Goal: Task Accomplishment & Management: Complete application form

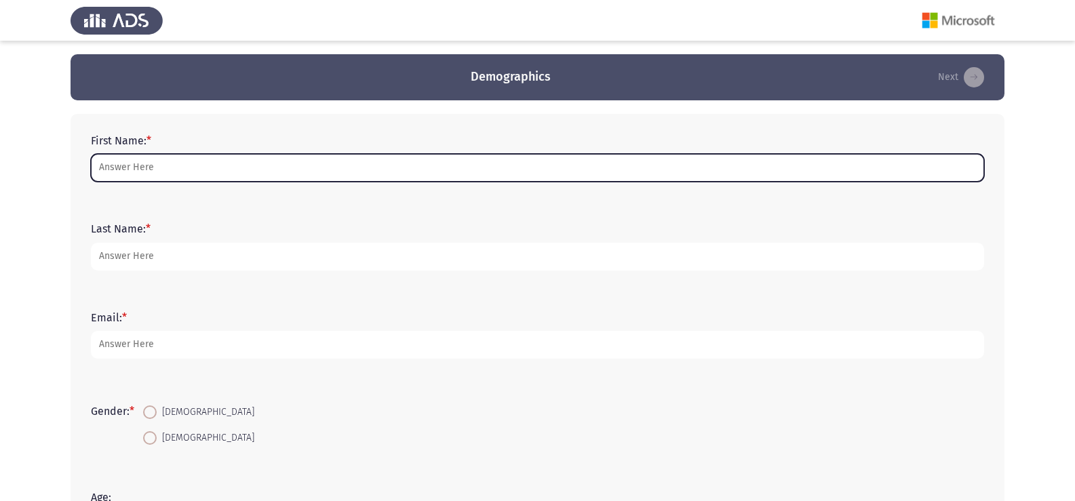
click at [136, 172] on input "First Name: *" at bounding box center [537, 168] width 893 height 28
type input "’"
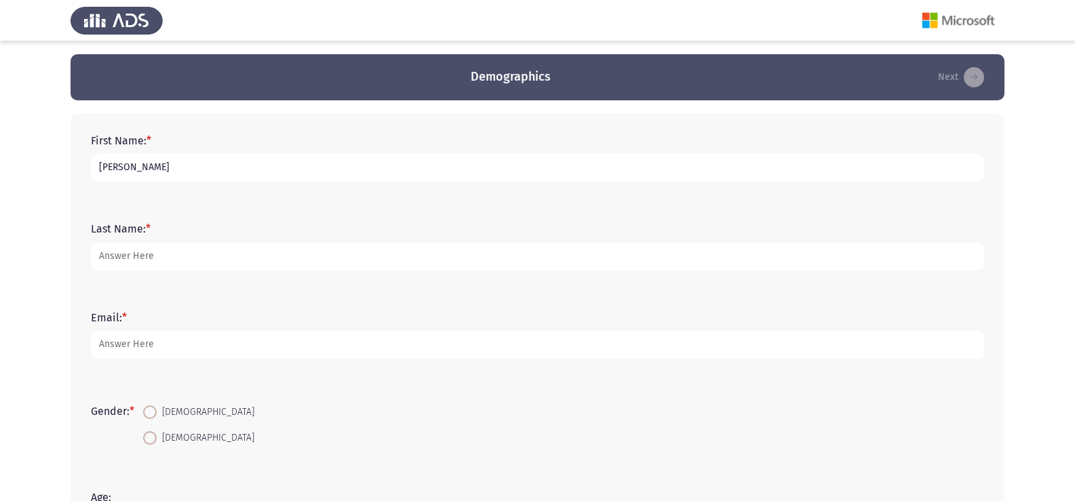
type input "[PERSON_NAME]"
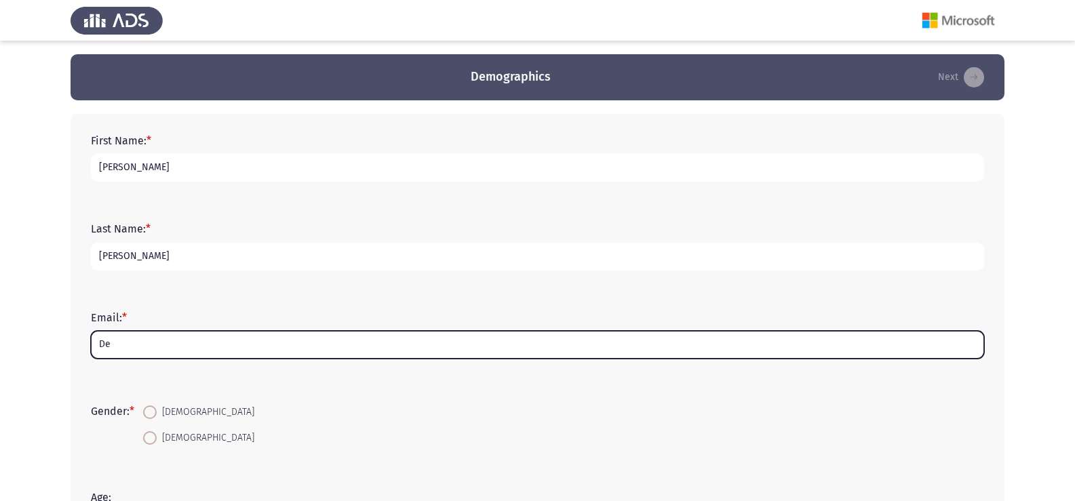
type input "D"
type input "E"
click at [205, 349] on input "Email: *" at bounding box center [537, 345] width 893 height 28
click at [127, 344] on input "Email: *" at bounding box center [537, 345] width 893 height 28
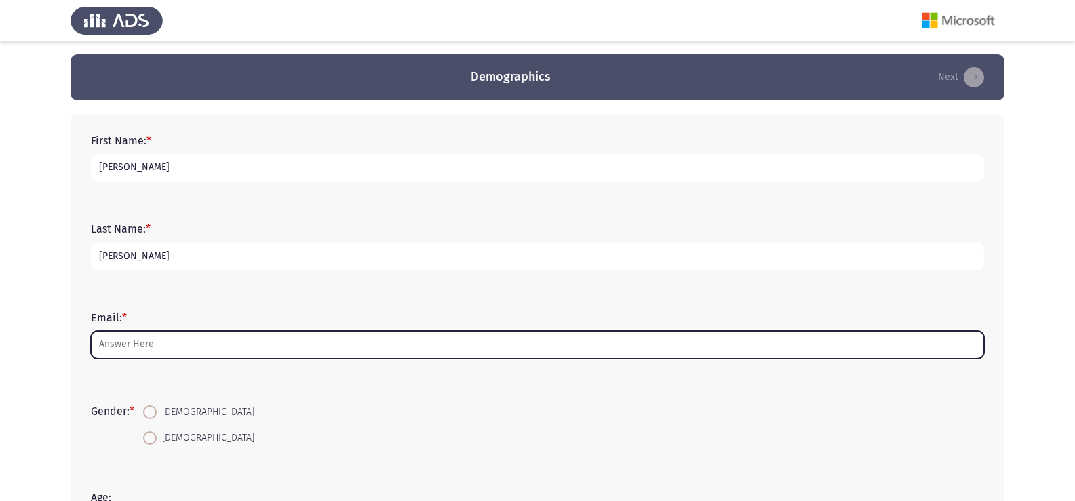
click at [127, 344] on input "Email: *" at bounding box center [537, 345] width 893 height 28
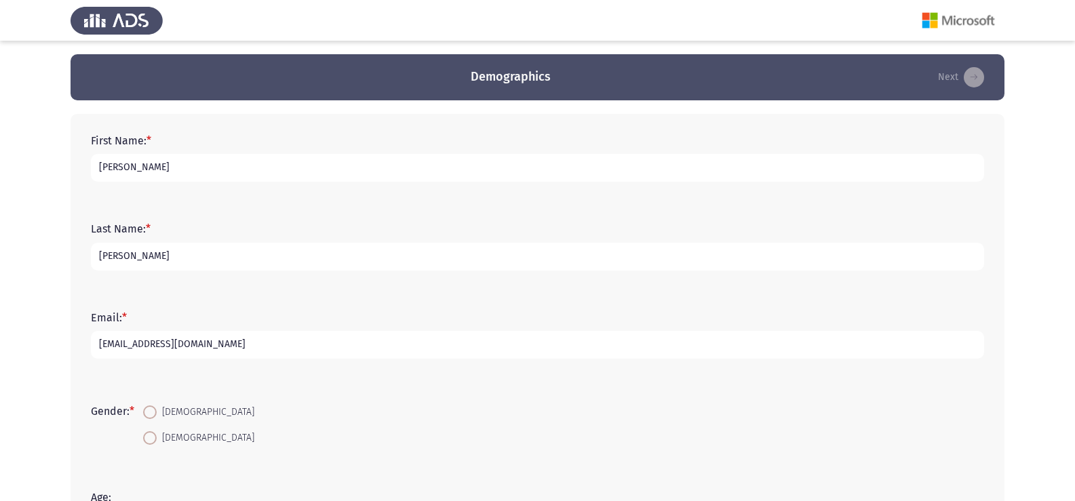
type input "[EMAIL_ADDRESS][DOMAIN_NAME]"
click at [164, 412] on span "[DEMOGRAPHIC_DATA]" at bounding box center [206, 412] width 98 height 16
click at [157, 412] on input "[DEMOGRAPHIC_DATA]" at bounding box center [150, 412] width 14 height 14
radio input "true"
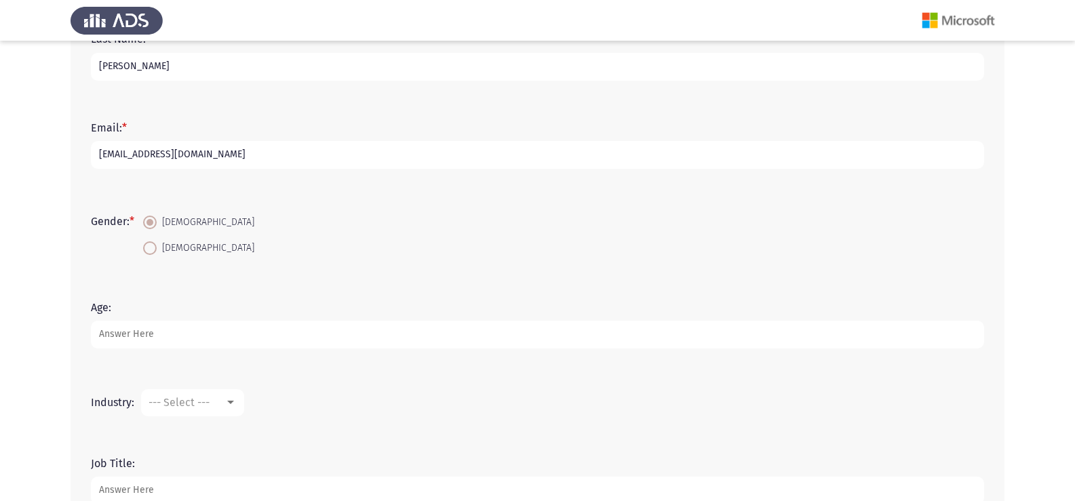
scroll to position [203, 0]
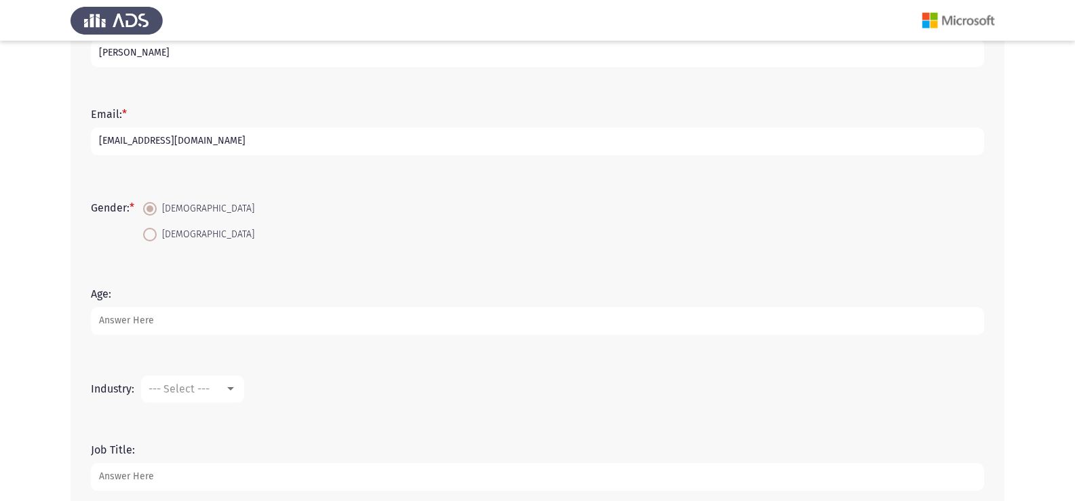
click at [155, 323] on input "Age:" at bounding box center [537, 321] width 893 height 28
type input "31"
click at [197, 387] on span "--- Select ---" at bounding box center [178, 388] width 61 height 13
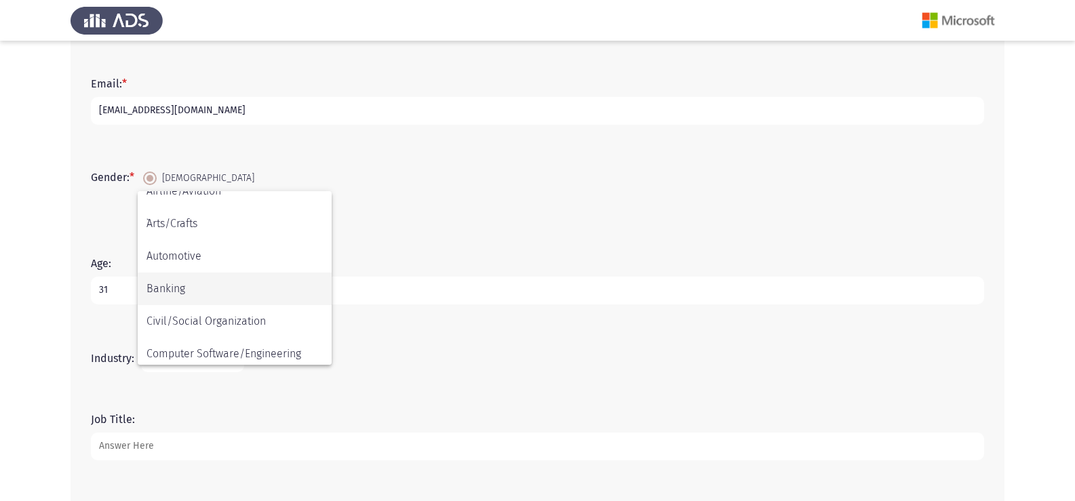
scroll to position [0, 0]
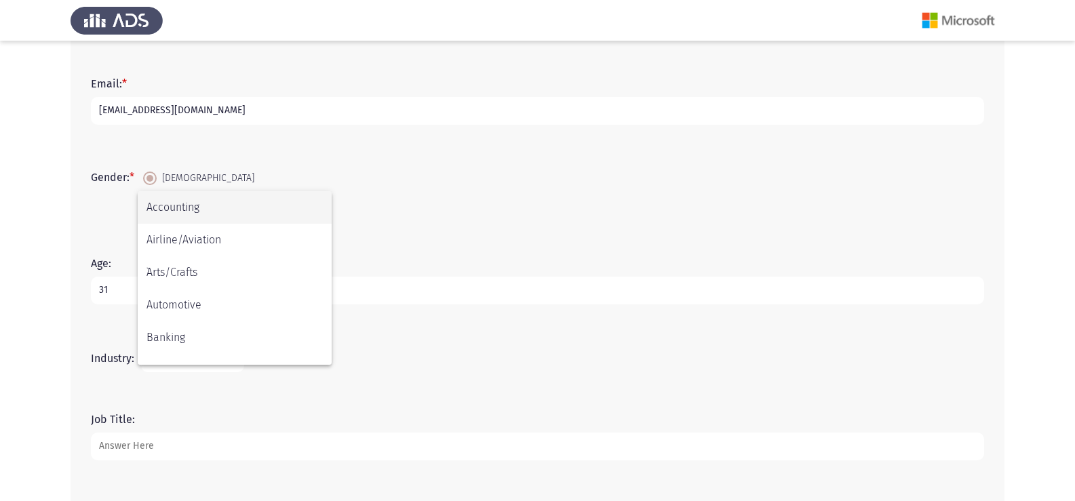
click at [394, 361] on div at bounding box center [537, 250] width 1075 height 501
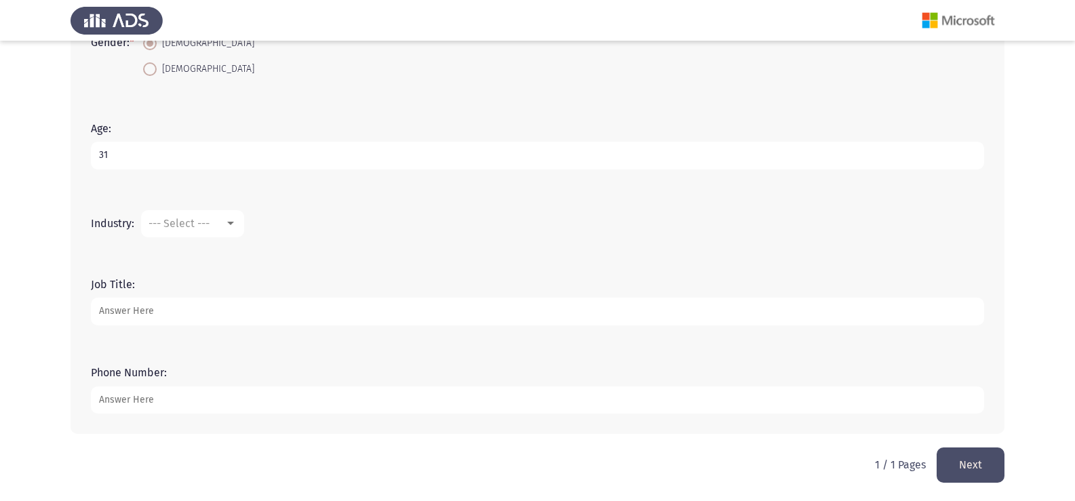
scroll to position [370, 0]
click at [119, 309] on input "Job Title:" at bounding box center [537, 311] width 893 height 28
type input "Project Administrator"
click at [170, 399] on input "Phone Number:" at bounding box center [537, 400] width 893 height 28
type input "01090298801"
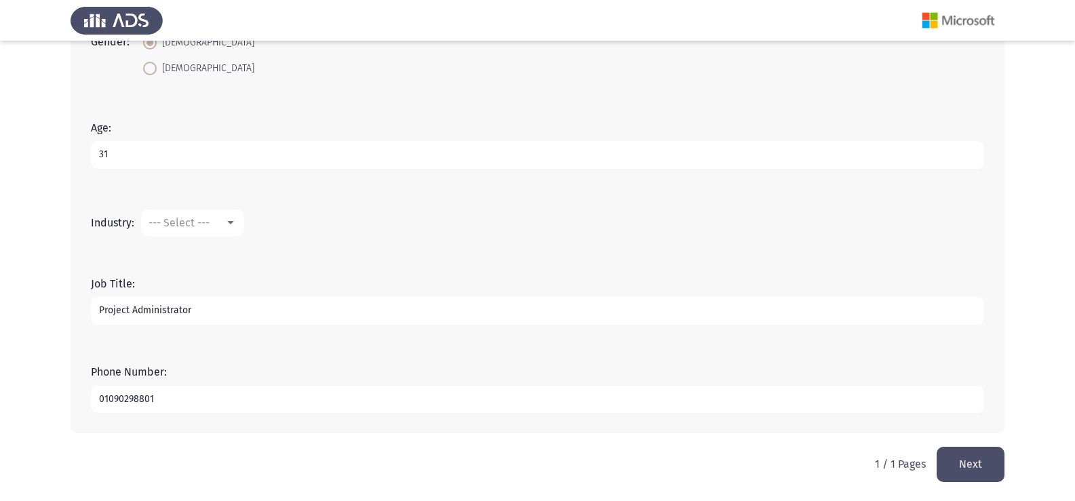
click at [969, 463] on button "Next" at bounding box center [970, 464] width 68 height 35
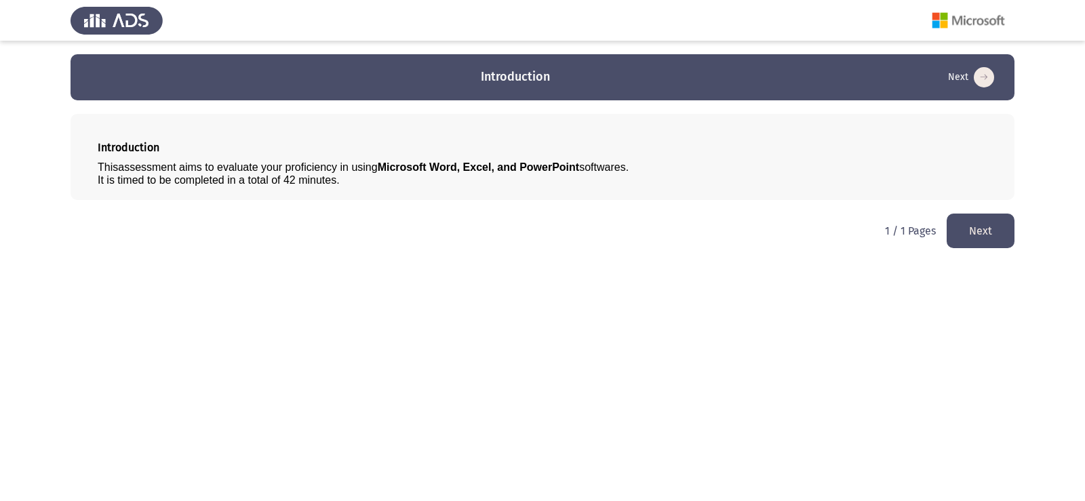
click at [980, 231] on button "Next" at bounding box center [981, 231] width 68 height 35
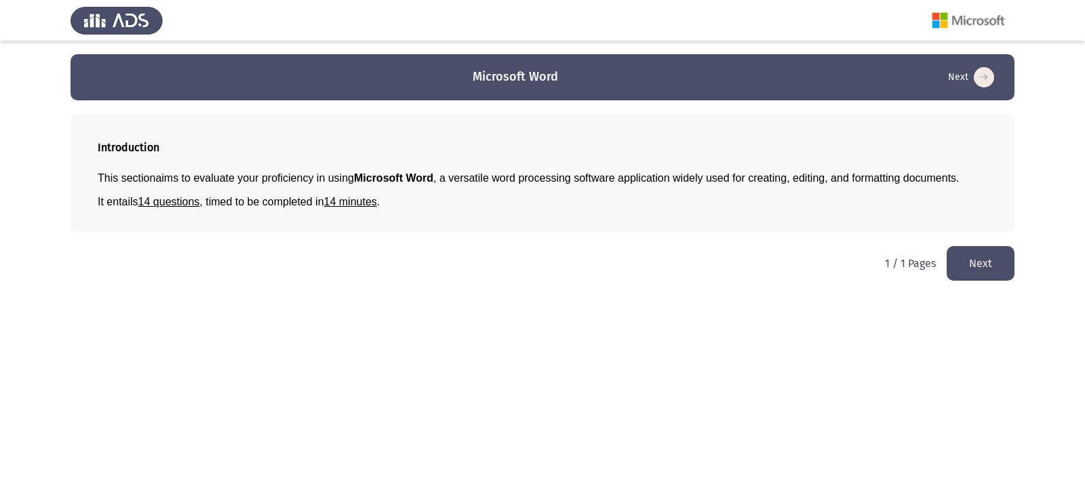
click at [962, 269] on button "Next" at bounding box center [981, 263] width 68 height 35
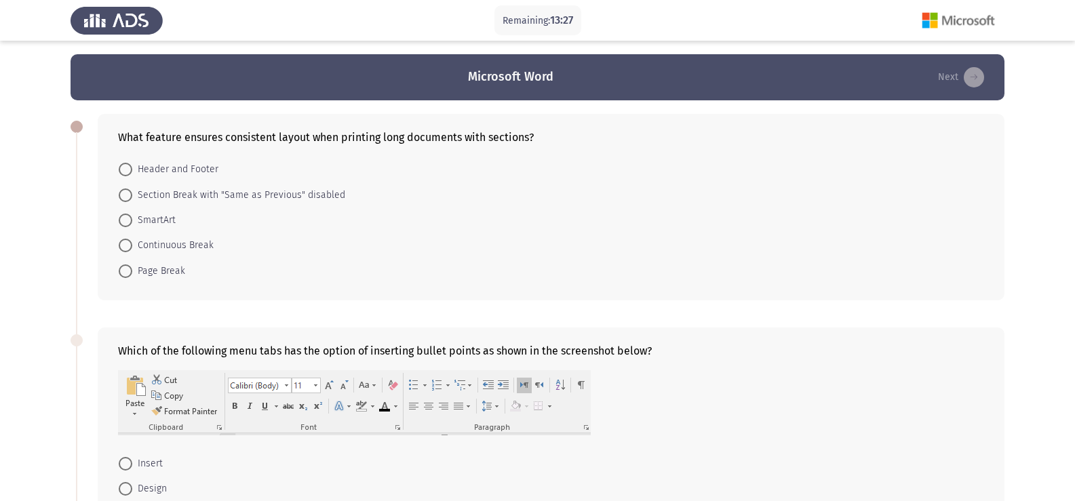
click at [167, 174] on span "Header and Footer" at bounding box center [175, 169] width 86 height 16
click at [132, 174] on input "Header and Footer" at bounding box center [126, 170] width 14 height 14
radio input "true"
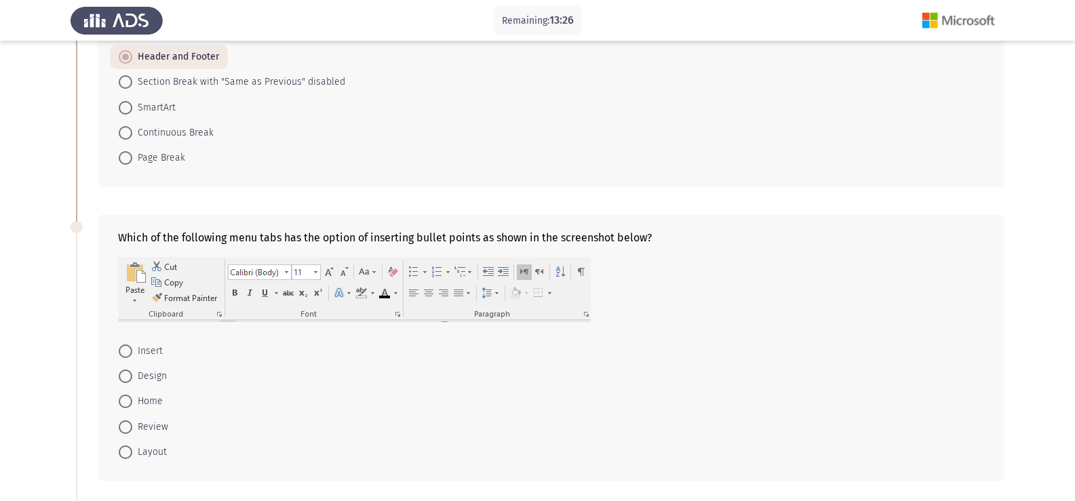
scroll to position [136, 0]
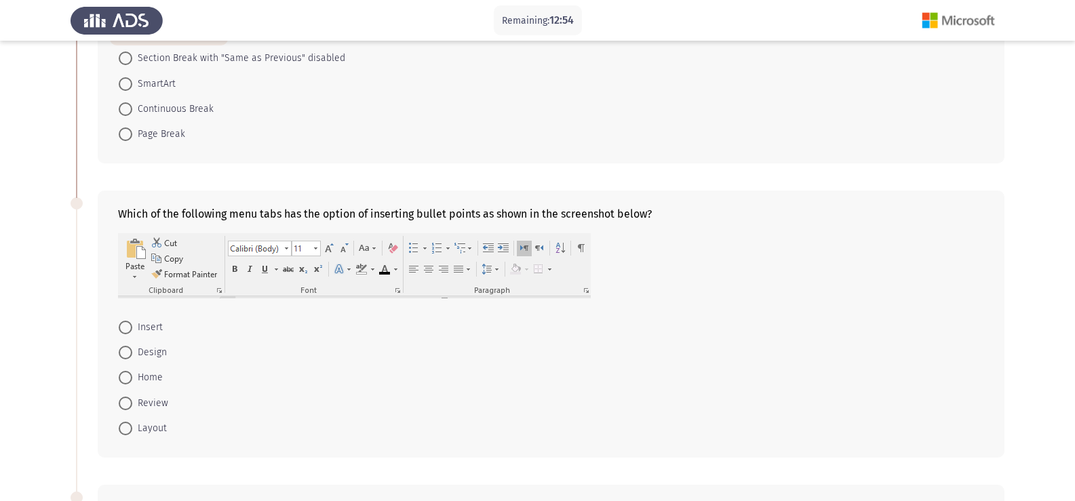
click at [136, 380] on span "Home" at bounding box center [147, 378] width 31 height 16
click at [132, 380] on input "Home" at bounding box center [126, 378] width 14 height 14
radio input "true"
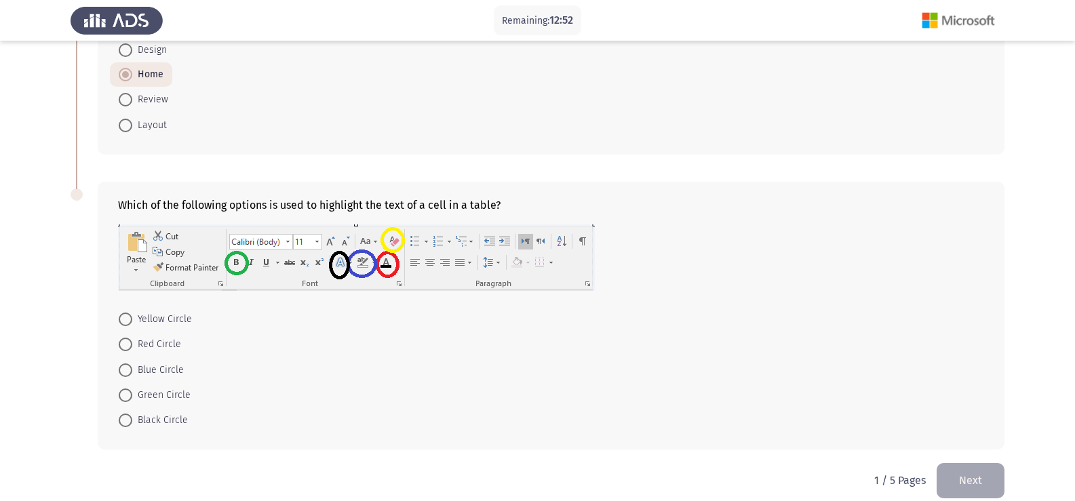
scroll to position [454, 0]
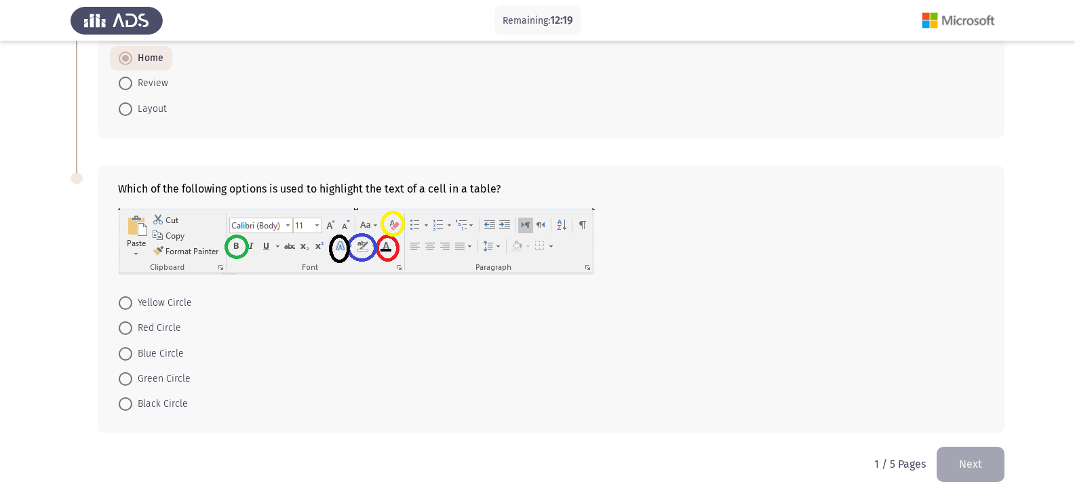
click at [145, 352] on span "Blue Circle" at bounding box center [158, 354] width 52 height 16
click at [132, 352] on input "Blue Circle" at bounding box center [126, 354] width 14 height 14
radio input "true"
click at [981, 467] on button "Next" at bounding box center [970, 464] width 68 height 35
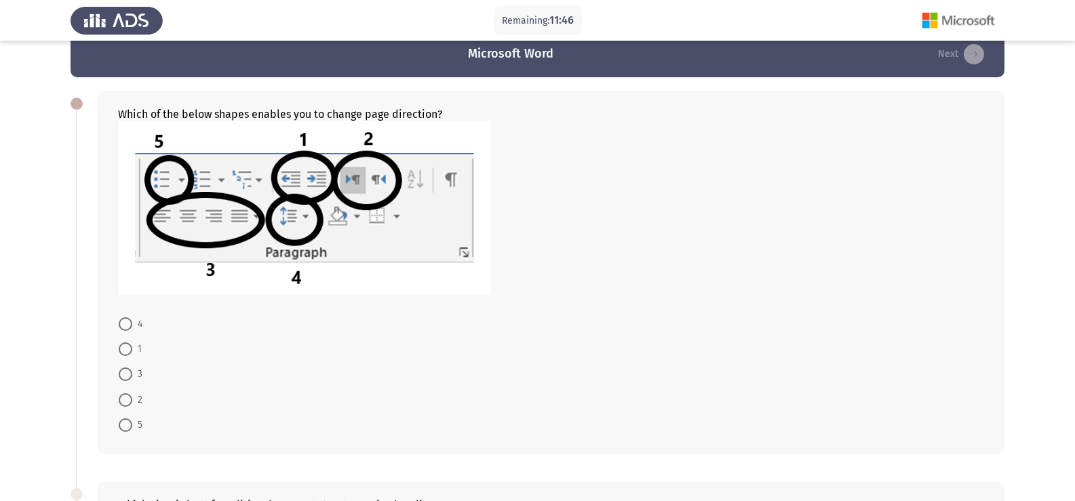
scroll to position [0, 0]
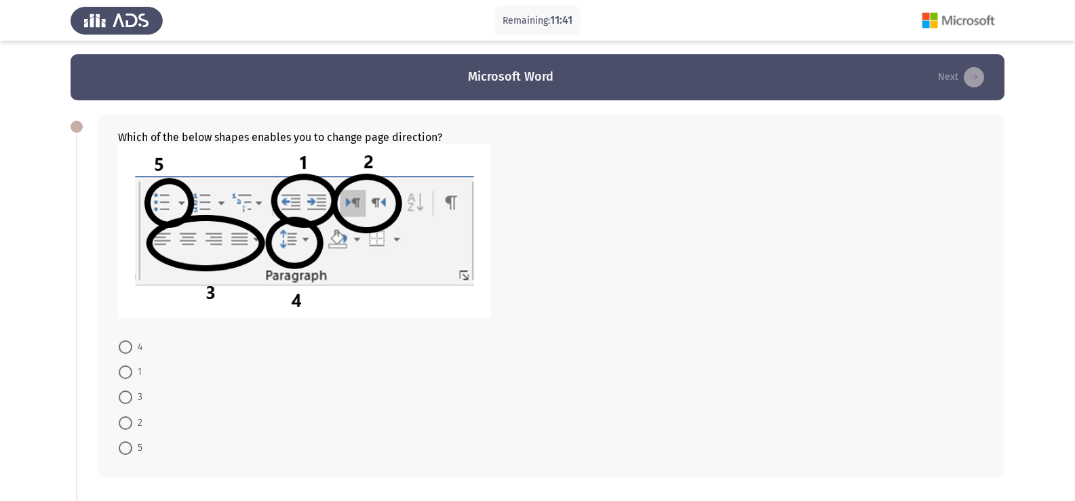
click at [127, 427] on span at bounding box center [126, 423] width 14 height 14
click at [127, 427] on input "2" at bounding box center [126, 423] width 14 height 14
radio input "true"
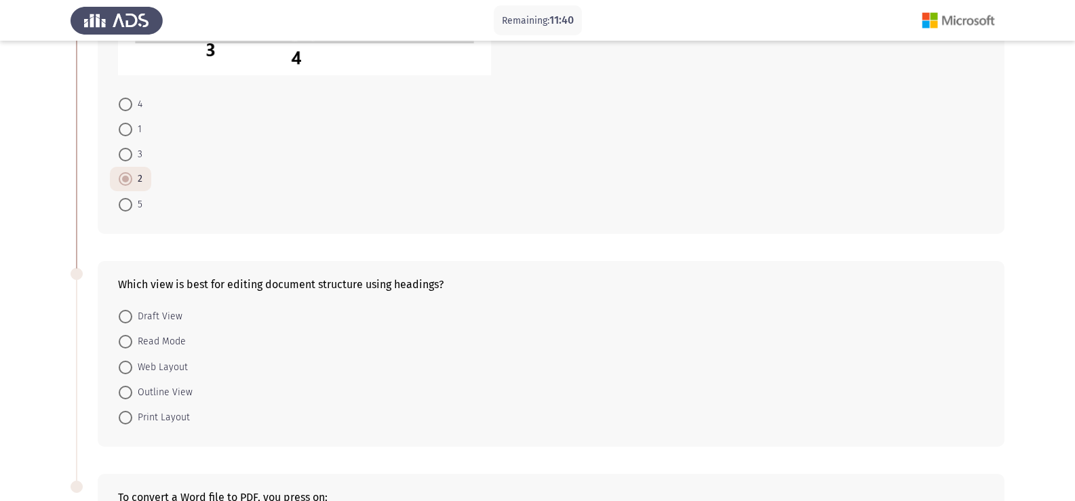
scroll to position [271, 0]
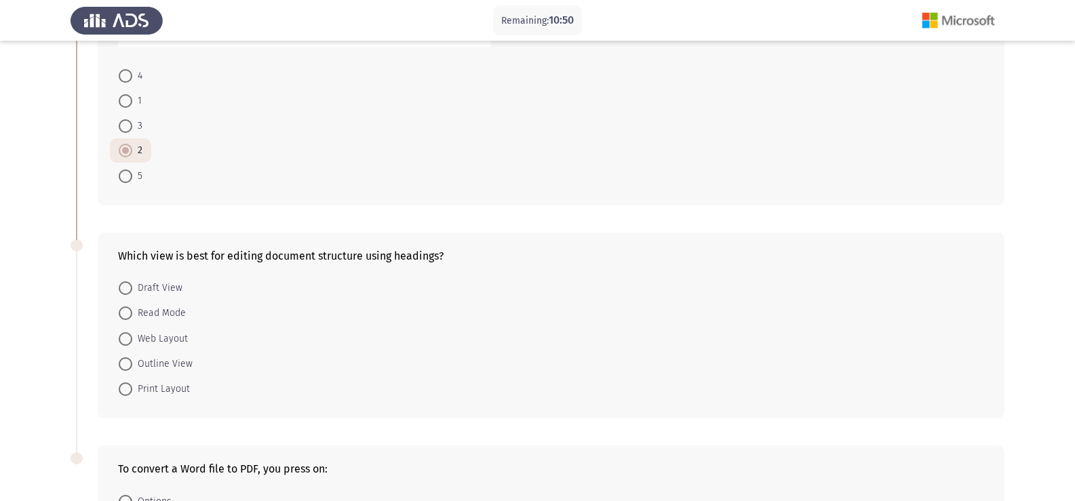
click at [136, 385] on span "Print Layout" at bounding box center [161, 389] width 58 height 16
click at [132, 385] on input "Print Layout" at bounding box center [126, 389] width 14 height 14
radio input "true"
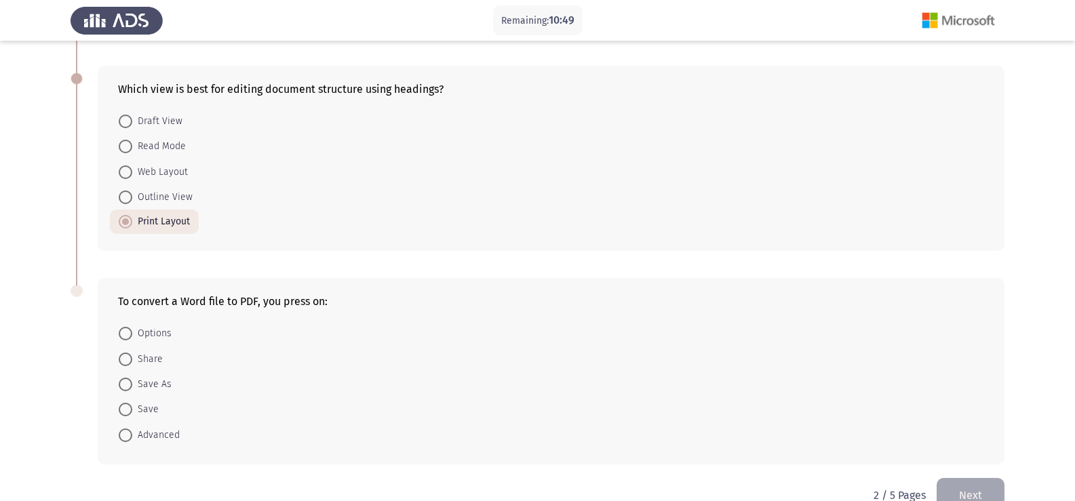
scroll to position [469, 0]
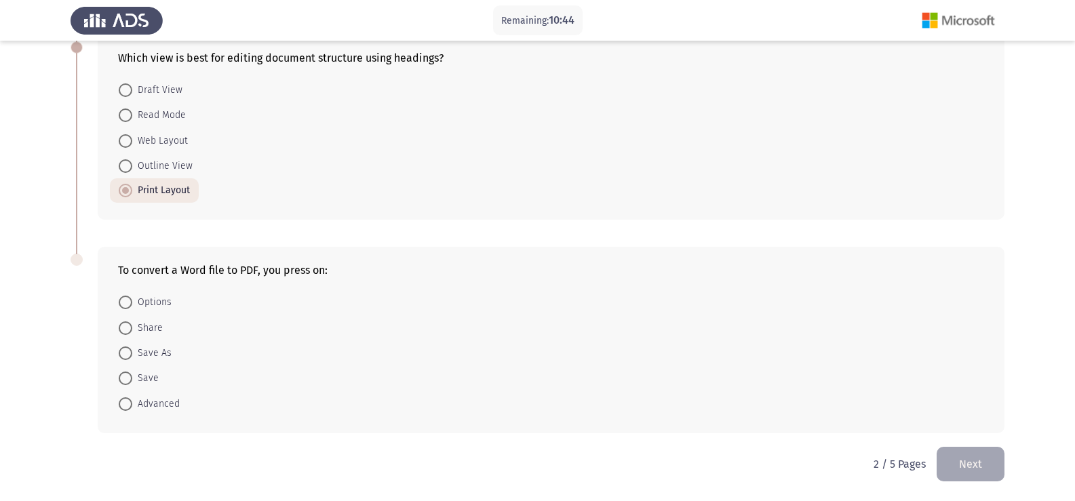
click at [132, 353] on span "Save As" at bounding box center [151, 353] width 39 height 16
click at [132, 353] on input "Save As" at bounding box center [126, 353] width 14 height 14
radio input "true"
click at [981, 460] on button "Next" at bounding box center [970, 464] width 68 height 35
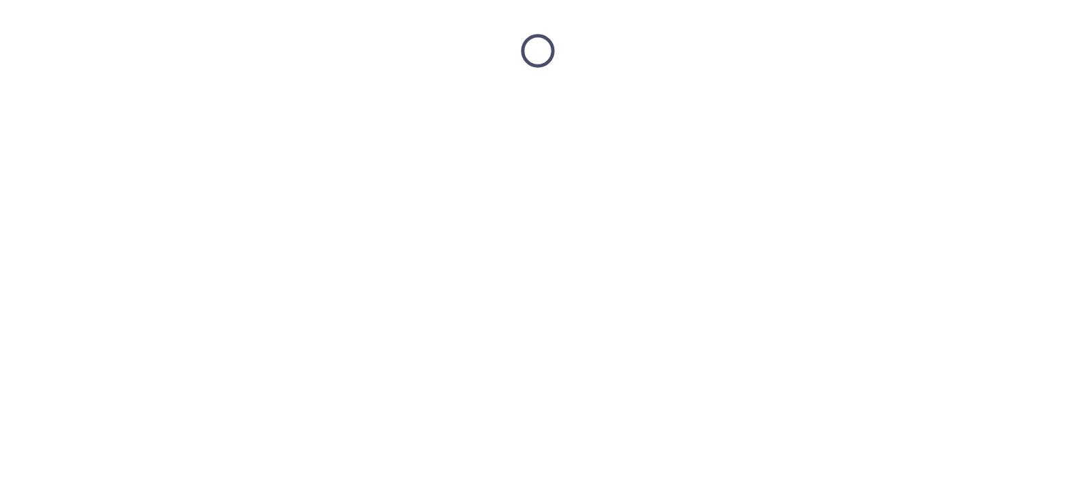
scroll to position [0, 0]
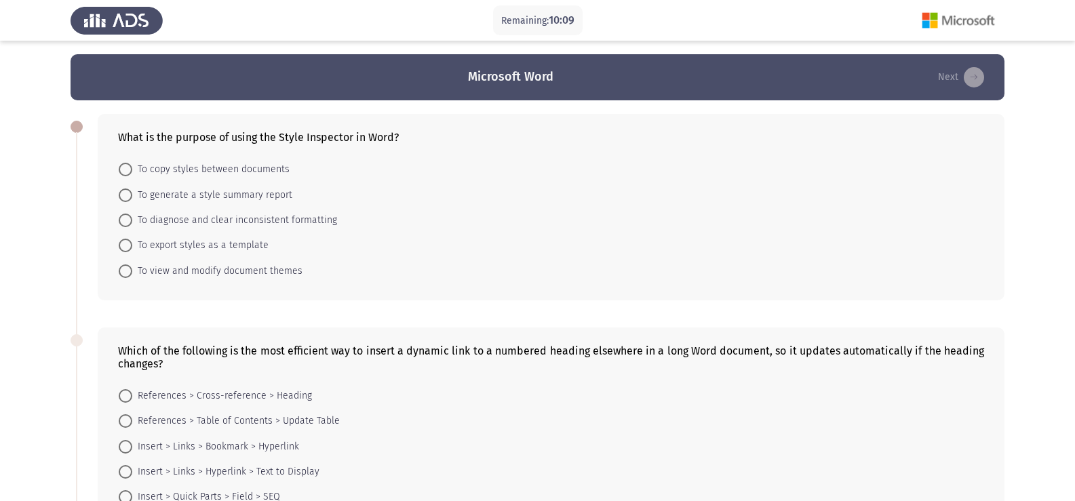
drag, startPoint x: 636, startPoint y: 282, endPoint x: 597, endPoint y: 290, distance: 40.2
click at [636, 282] on form "To copy styles between documents To generate a style summary report To diagnose…" at bounding box center [551, 220] width 866 height 127
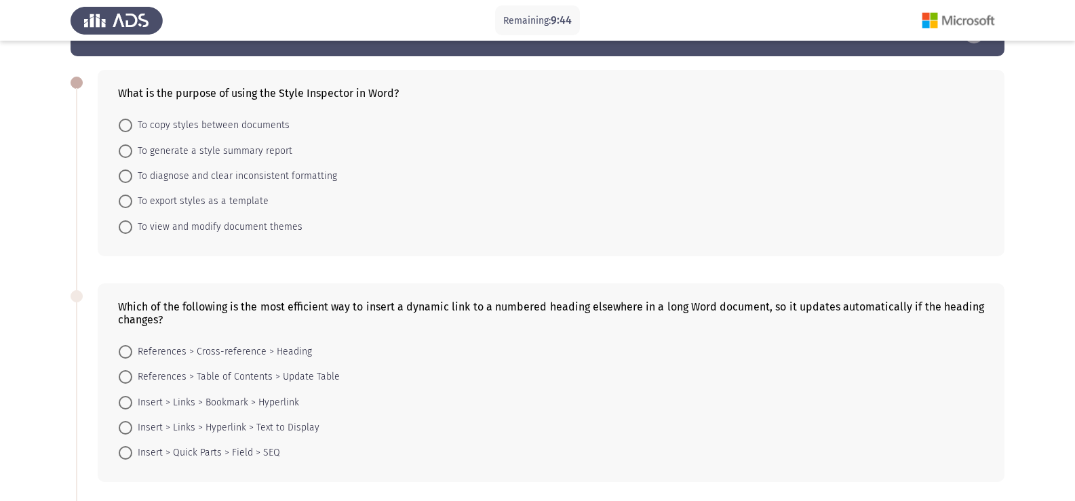
scroll to position [68, 0]
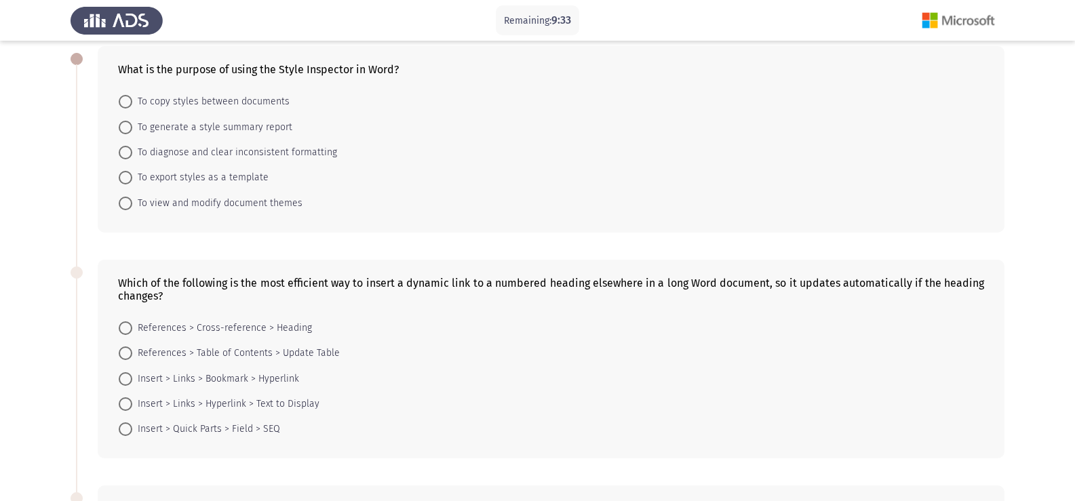
click at [177, 203] on span "To view and modify document themes" at bounding box center [217, 203] width 170 height 16
click at [132, 203] on input "To view and modify document themes" at bounding box center [126, 204] width 14 height 14
radio input "true"
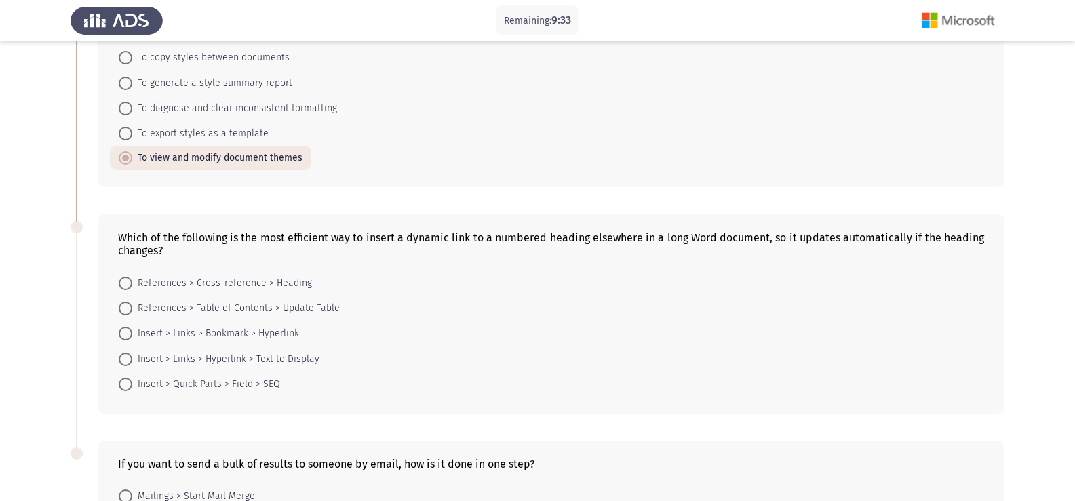
scroll to position [136, 0]
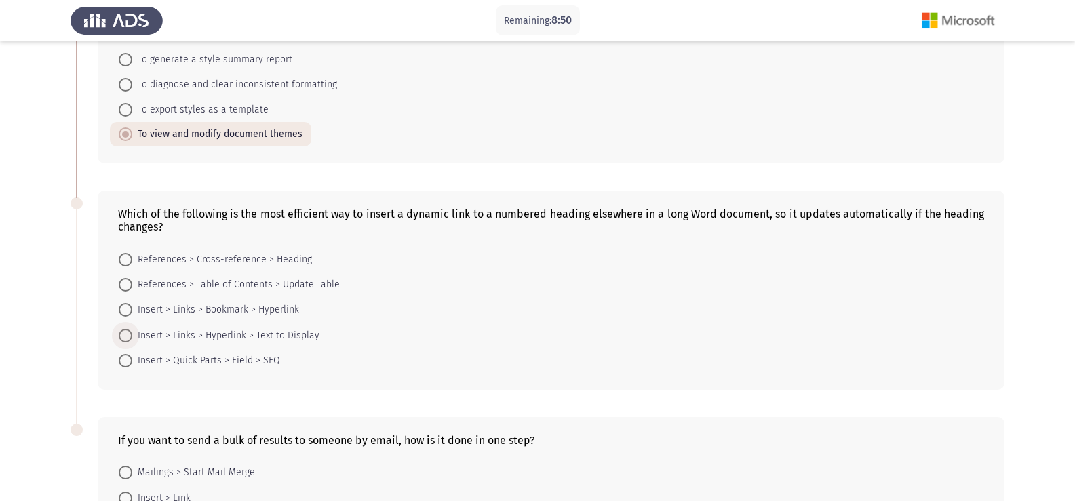
click at [119, 336] on span at bounding box center [126, 336] width 14 height 14
click at [119, 336] on input "Insert > Links > Hyperlink > Text to Display" at bounding box center [126, 336] width 14 height 14
radio input "true"
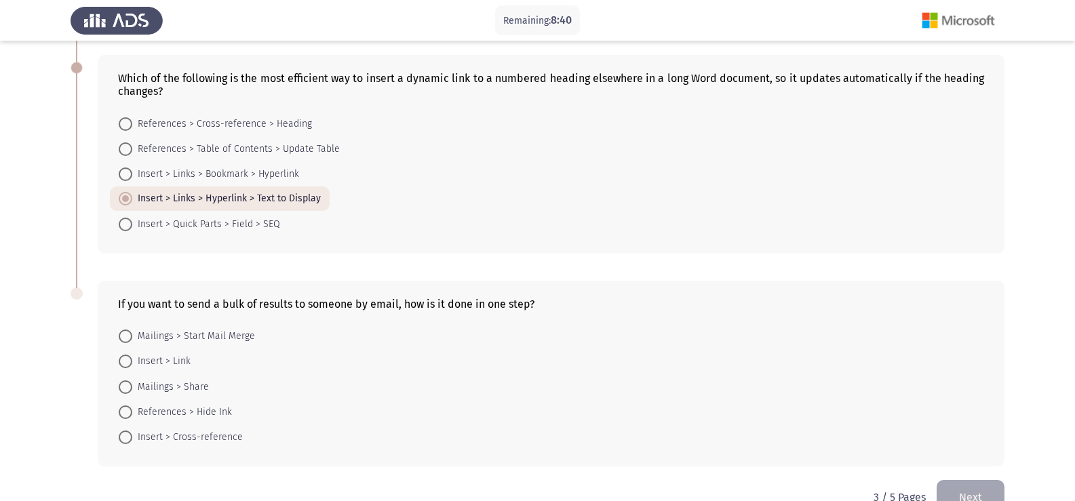
scroll to position [304, 0]
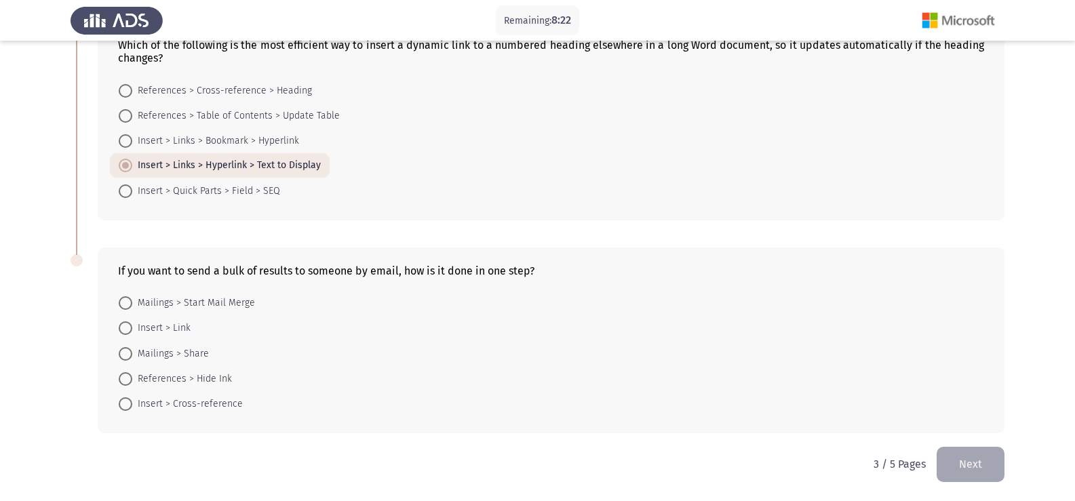
click at [131, 304] on span at bounding box center [126, 303] width 14 height 14
click at [131, 304] on input "Mailings > Start Mail Merge" at bounding box center [126, 303] width 14 height 14
radio input "true"
click at [978, 457] on button "Next" at bounding box center [970, 464] width 68 height 35
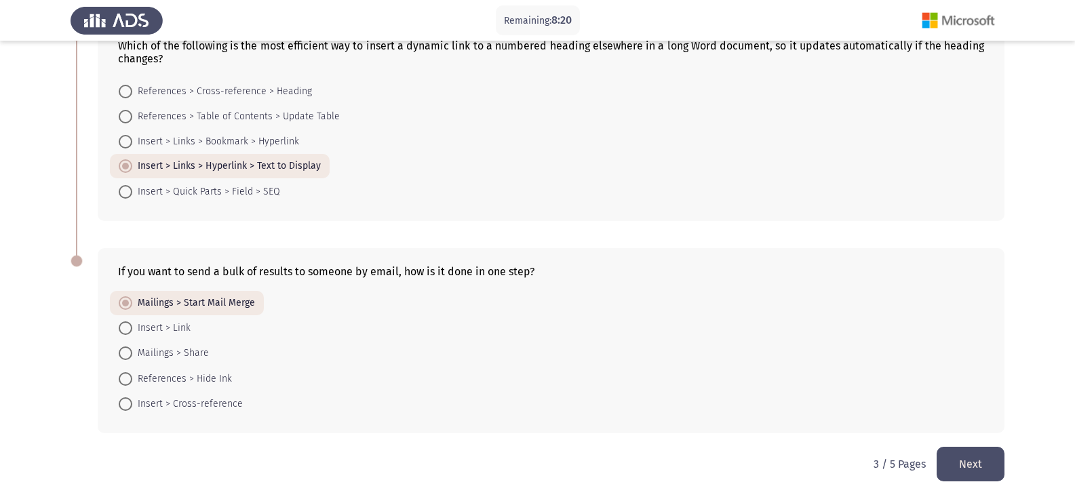
scroll to position [0, 0]
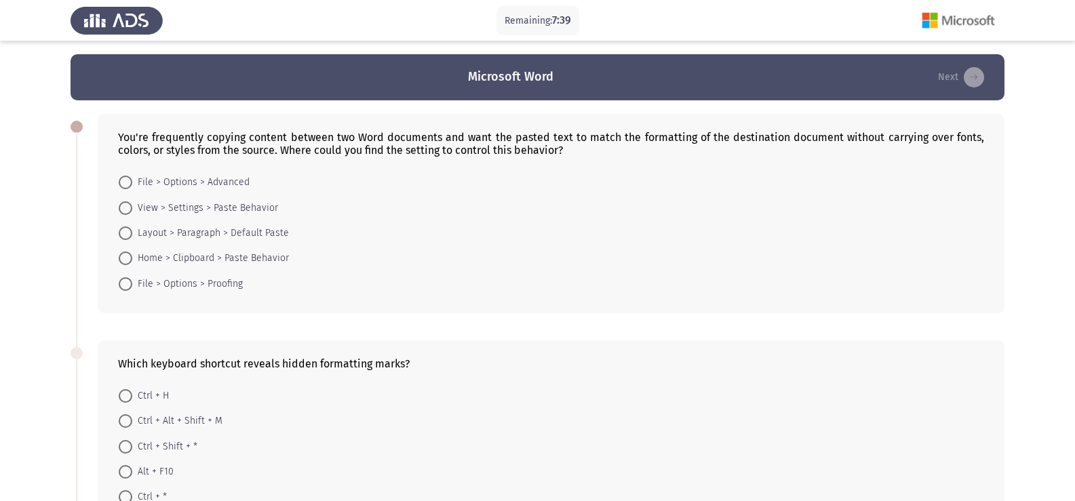
click at [139, 258] on span "Home > Clipboard > Paste Behavior" at bounding box center [210, 258] width 157 height 16
click at [132, 258] on input "Home > Clipboard > Paste Behavior" at bounding box center [126, 259] width 14 height 14
radio input "true"
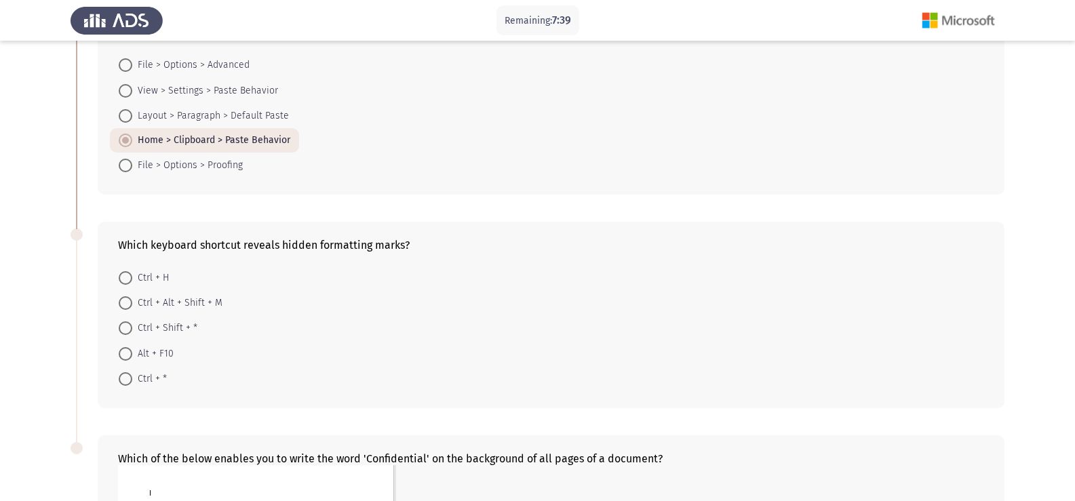
scroll to position [136, 0]
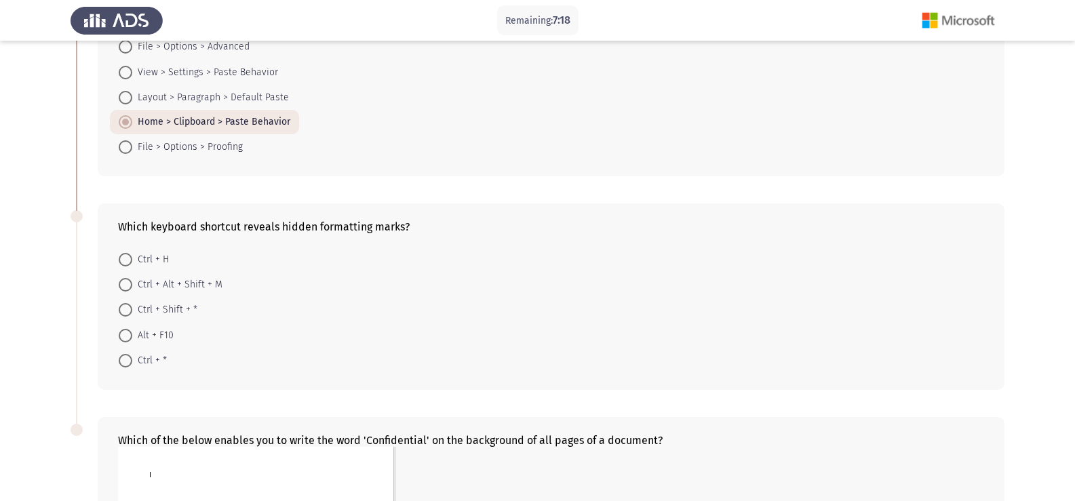
click at [208, 286] on span "Ctrl + Alt + Shift + M" at bounding box center [177, 285] width 90 height 16
click at [132, 286] on input "Ctrl + Alt + Shift + M" at bounding box center [126, 285] width 14 height 14
radio input "true"
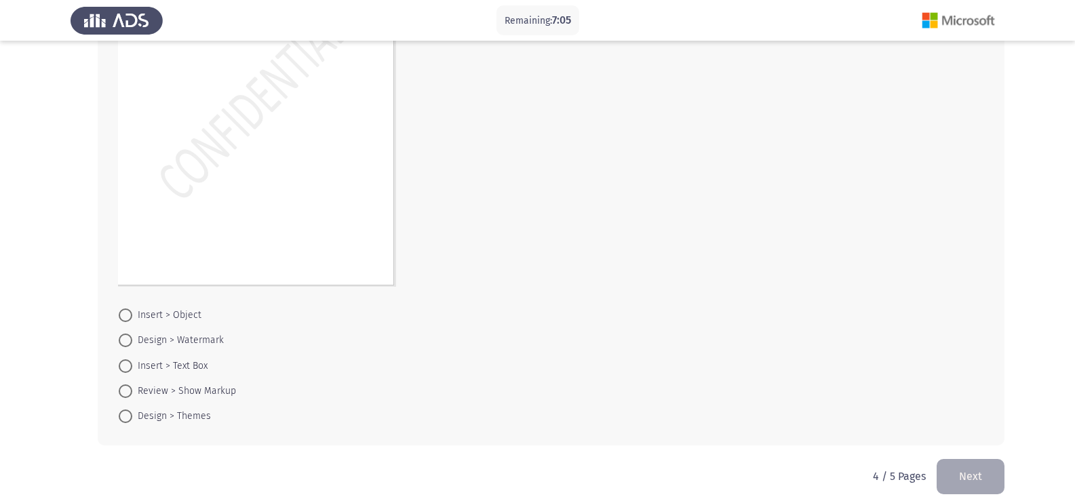
scroll to position [658, 0]
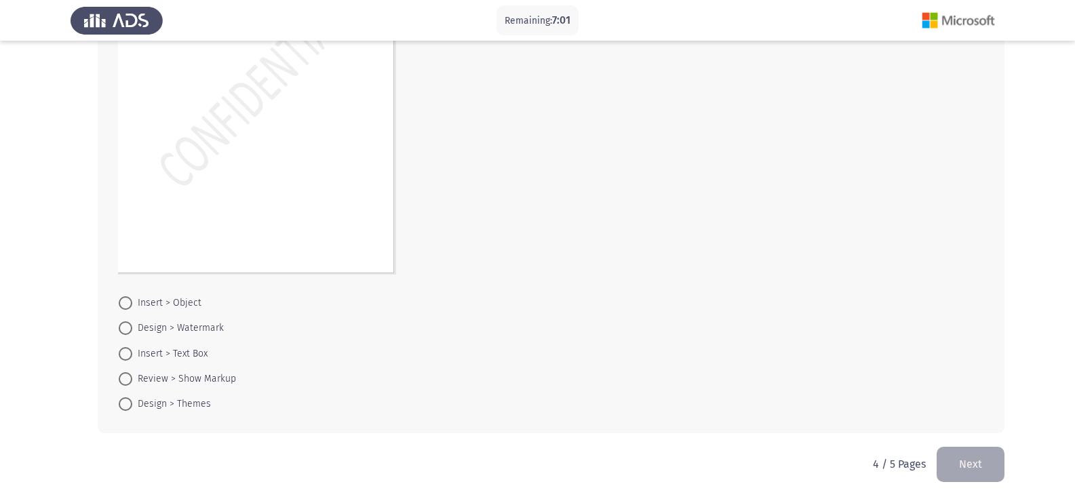
click at [158, 330] on span "Design > Watermark" at bounding box center [178, 328] width 92 height 16
click at [132, 330] on input "Design > Watermark" at bounding box center [126, 328] width 14 height 14
radio input "true"
click at [955, 458] on button "Next" at bounding box center [970, 464] width 68 height 35
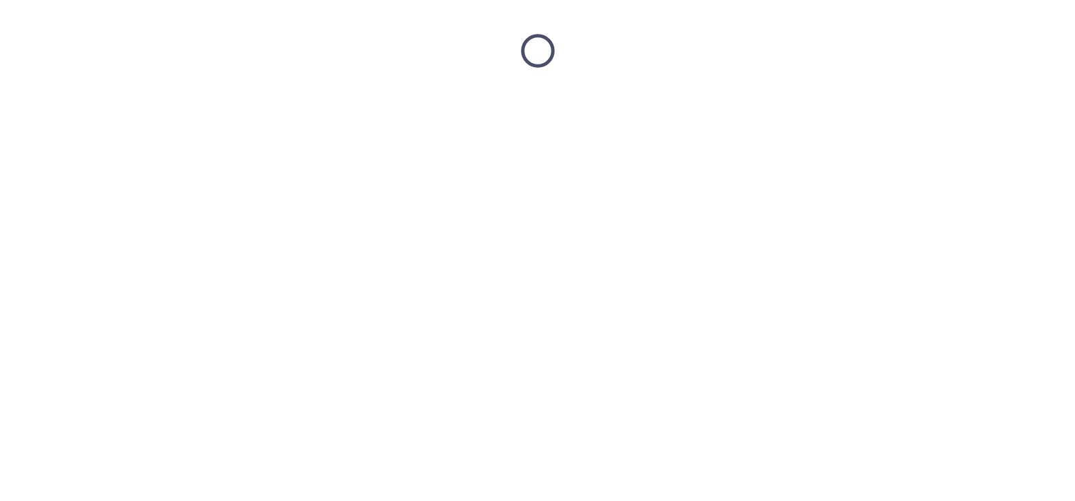
scroll to position [0, 0]
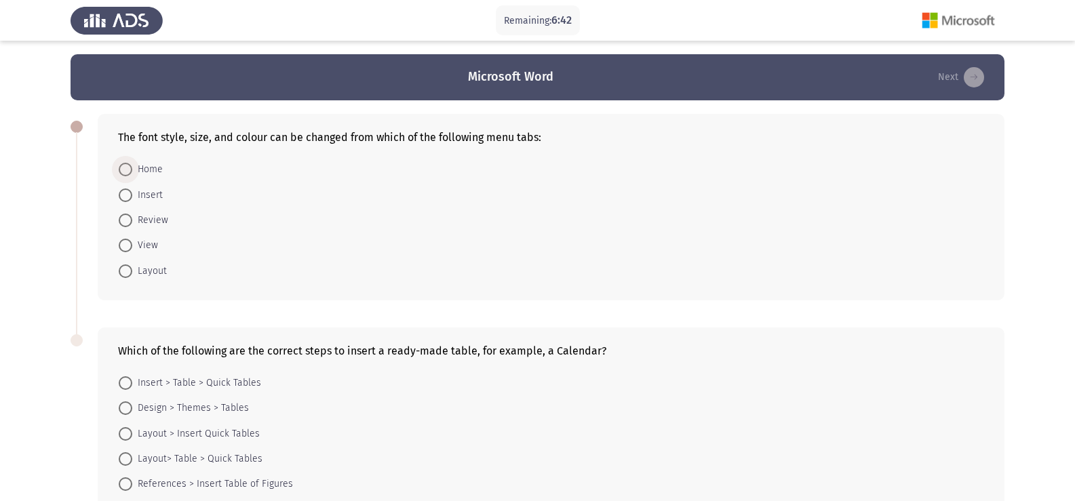
click at [148, 172] on span "Home" at bounding box center [147, 169] width 31 height 16
click at [132, 172] on input "Home" at bounding box center [126, 170] width 14 height 14
radio input "true"
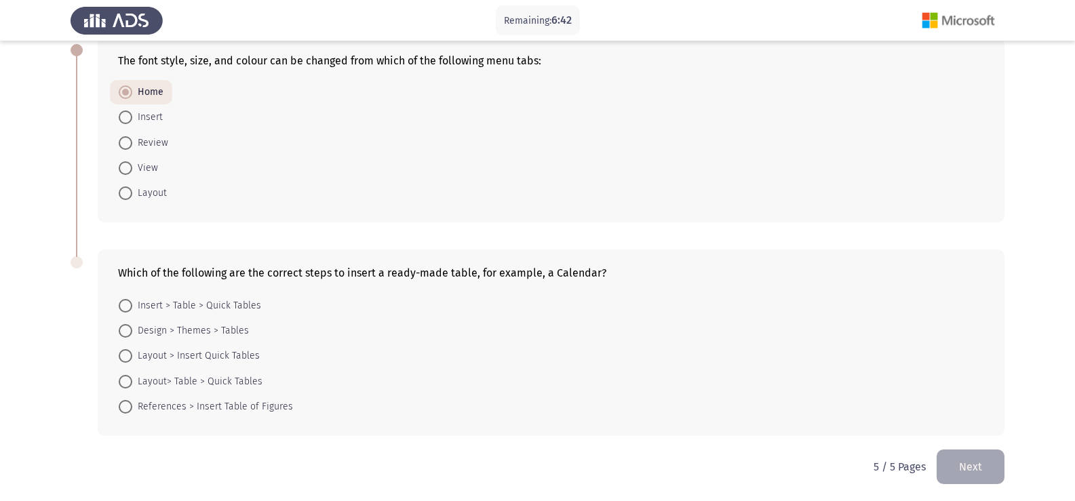
scroll to position [79, 0]
click at [131, 302] on span at bounding box center [126, 303] width 14 height 14
click at [131, 302] on input "Insert > Table > Quick Tables" at bounding box center [126, 303] width 14 height 14
radio input "true"
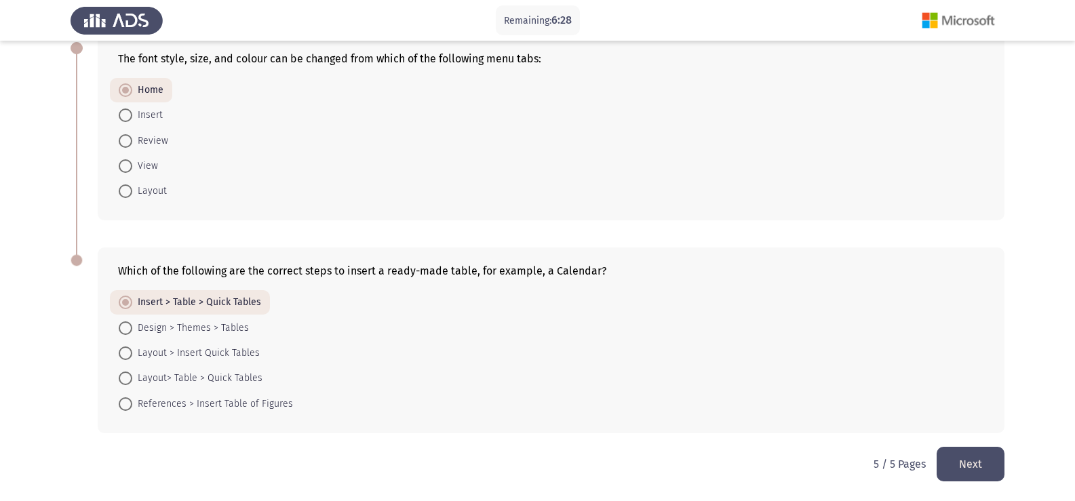
click at [957, 469] on button "Next" at bounding box center [970, 464] width 68 height 35
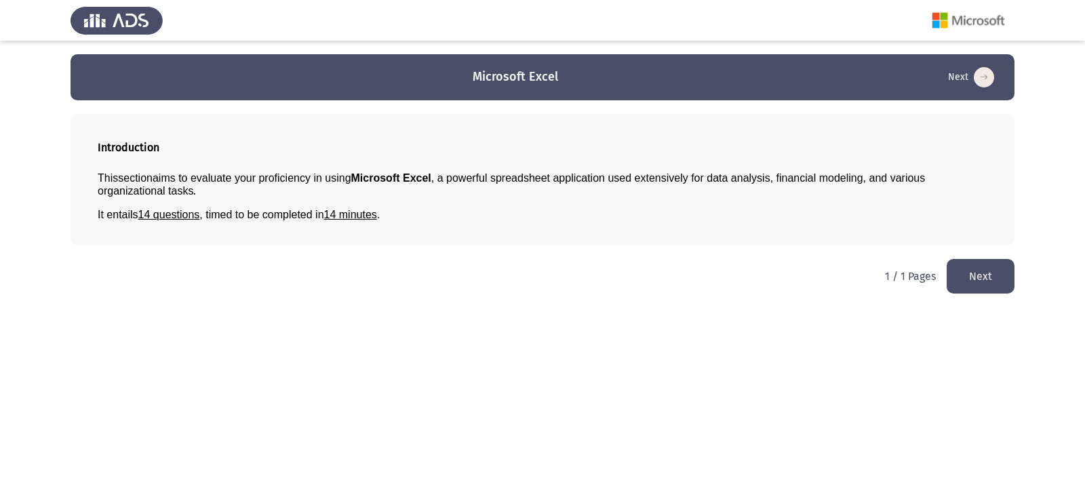
click at [974, 278] on button "Next" at bounding box center [981, 276] width 68 height 35
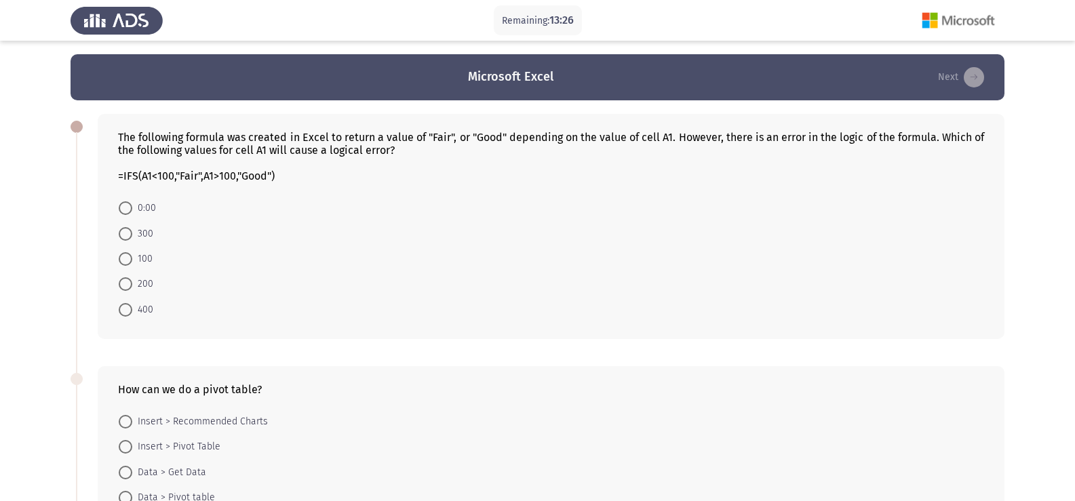
click at [145, 210] on span "0:00" at bounding box center [144, 208] width 24 height 16
click at [132, 210] on input "0:00" at bounding box center [126, 208] width 14 height 14
radio input "true"
click at [143, 262] on span "100" at bounding box center [142, 258] width 20 height 16
click at [132, 262] on input "100" at bounding box center [126, 259] width 14 height 14
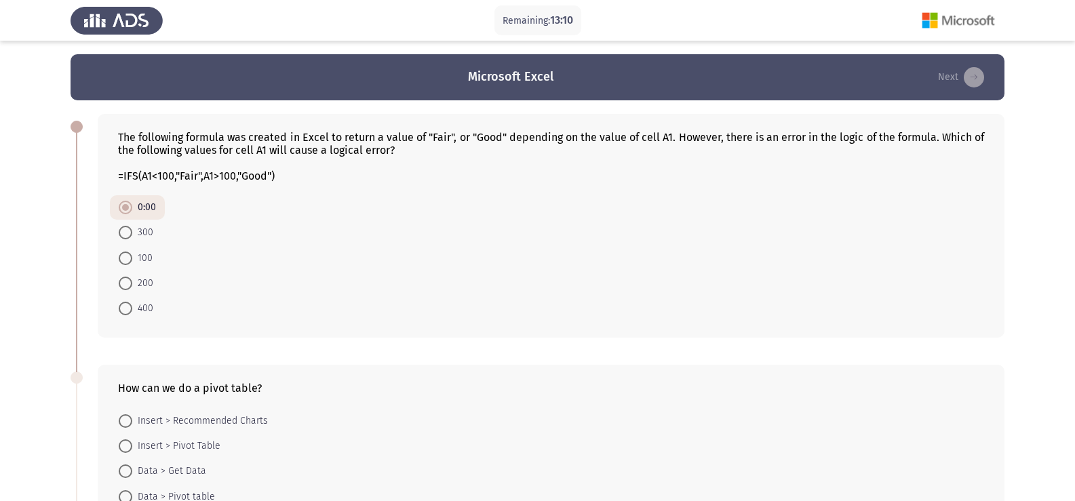
radio input "true"
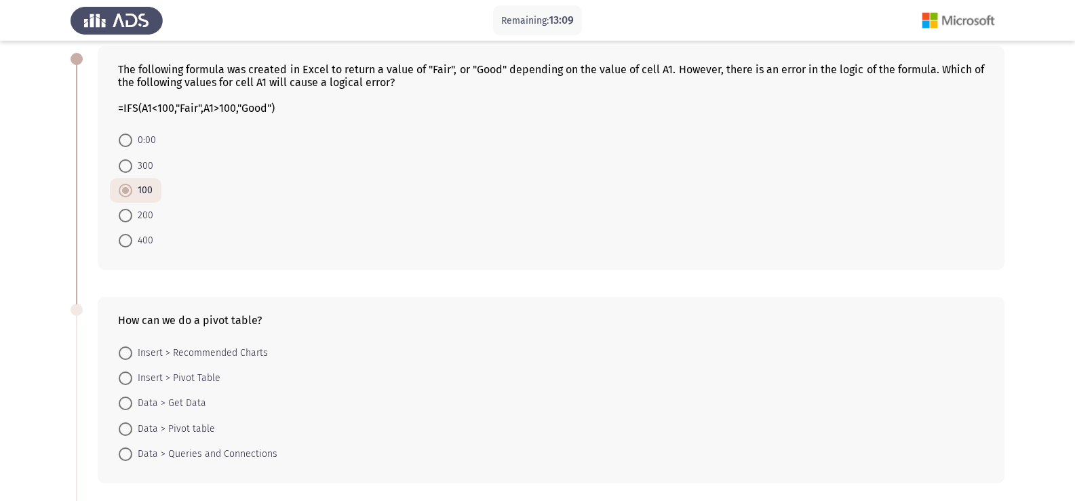
scroll to position [136, 0]
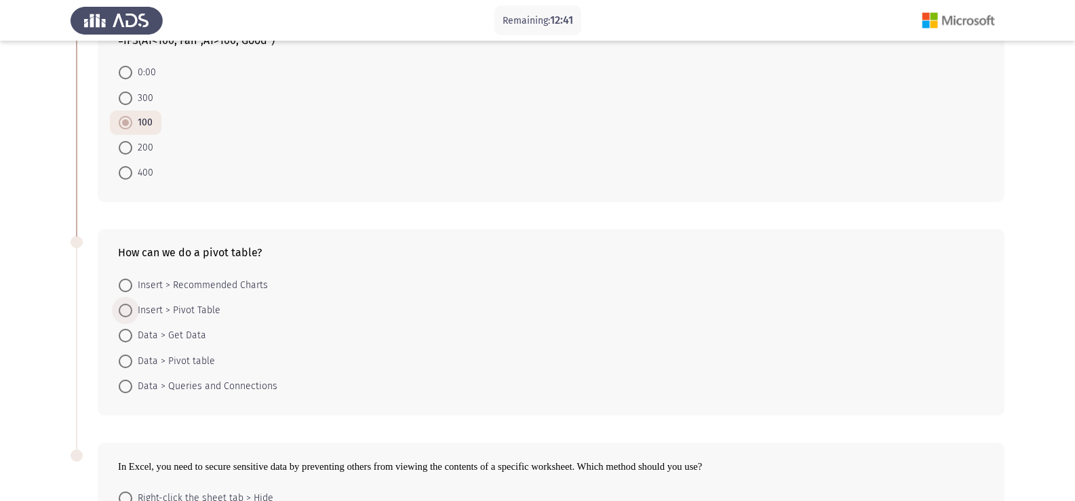
click at [137, 310] on span "Insert > Pivot Table" at bounding box center [176, 310] width 88 height 16
click at [132, 310] on input "Insert > Pivot Table" at bounding box center [126, 311] width 14 height 14
radio input "true"
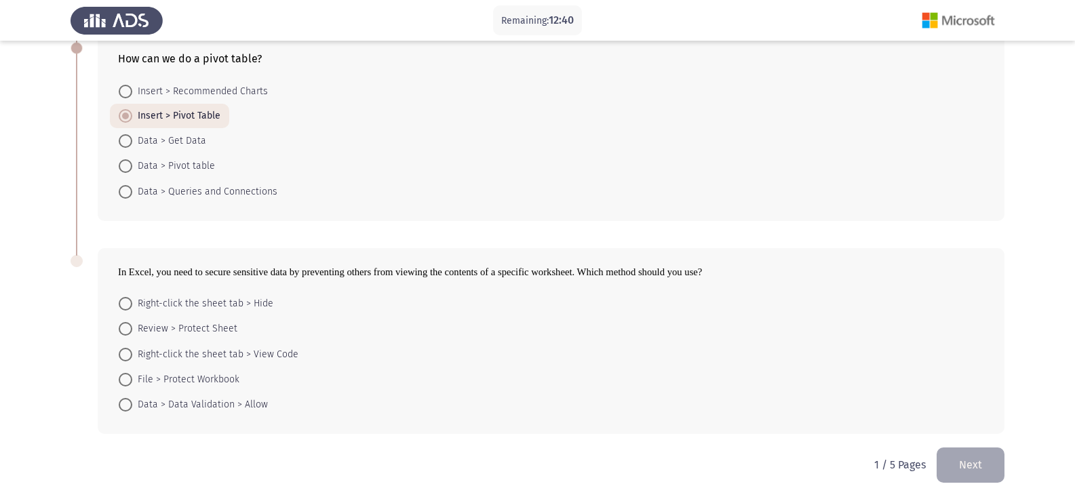
scroll to position [330, 0]
click at [151, 325] on span "Review > Protect Sheet" at bounding box center [184, 328] width 105 height 16
click at [132, 325] on input "Review > Protect Sheet" at bounding box center [126, 328] width 14 height 14
radio input "true"
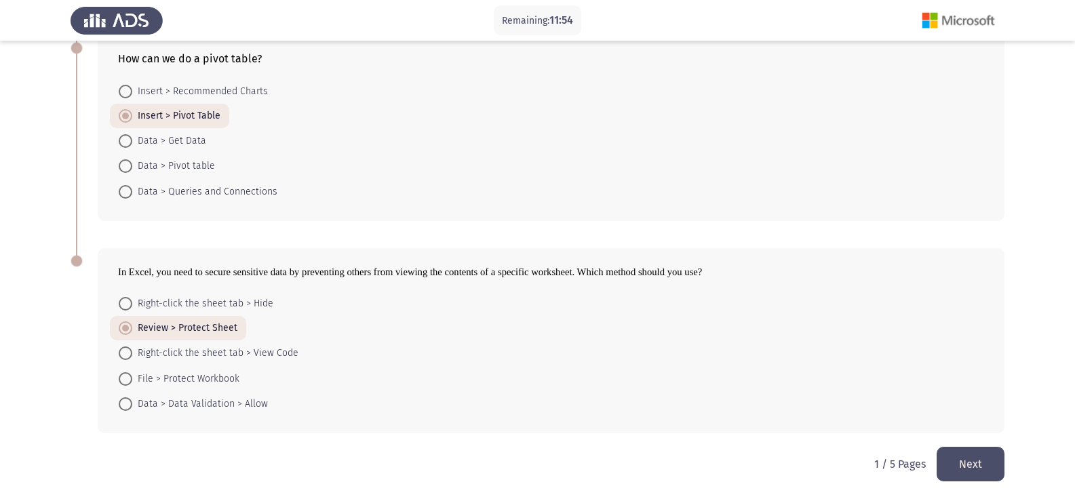
click at [959, 465] on button "Next" at bounding box center [970, 464] width 68 height 35
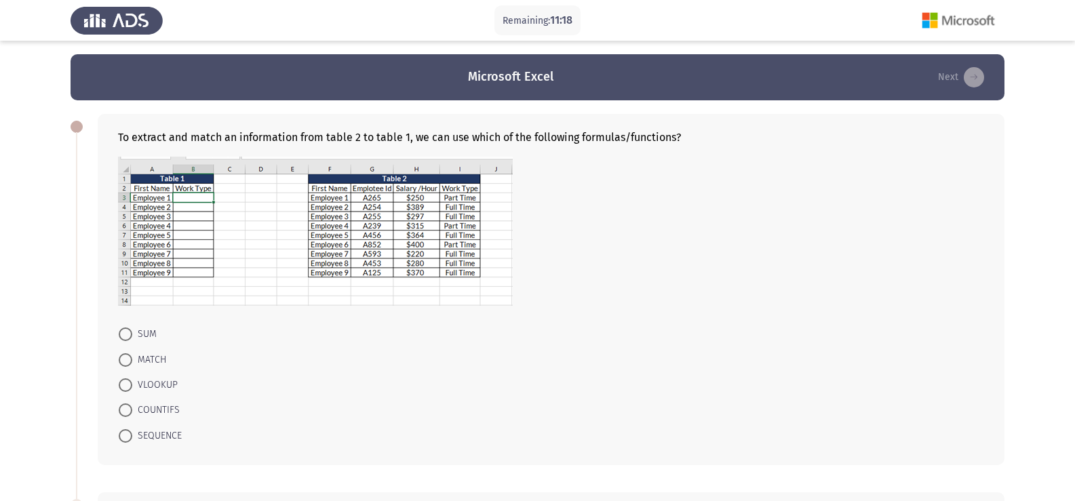
click at [154, 383] on span "VLOOKUP" at bounding box center [154, 385] width 45 height 16
click at [132, 383] on input "VLOOKUP" at bounding box center [126, 385] width 14 height 14
radio input "true"
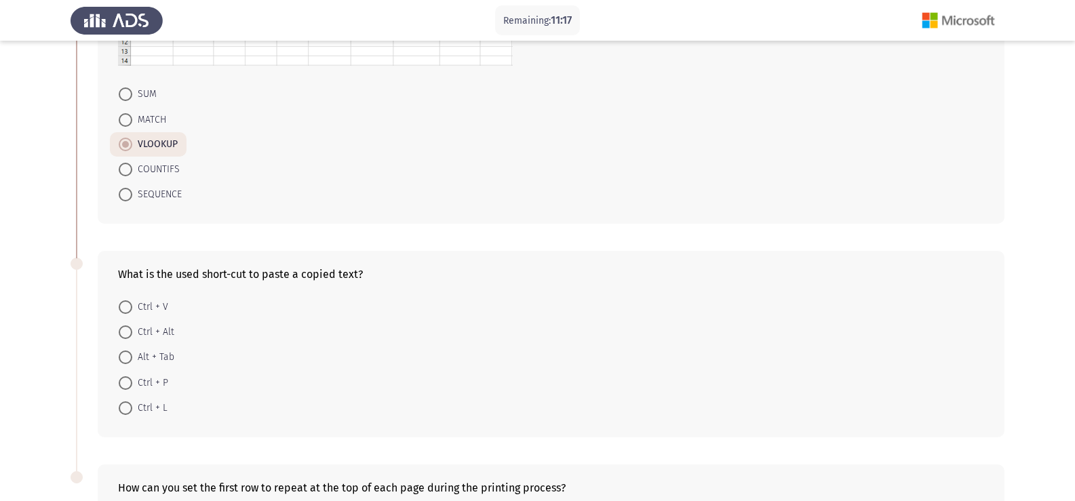
scroll to position [271, 0]
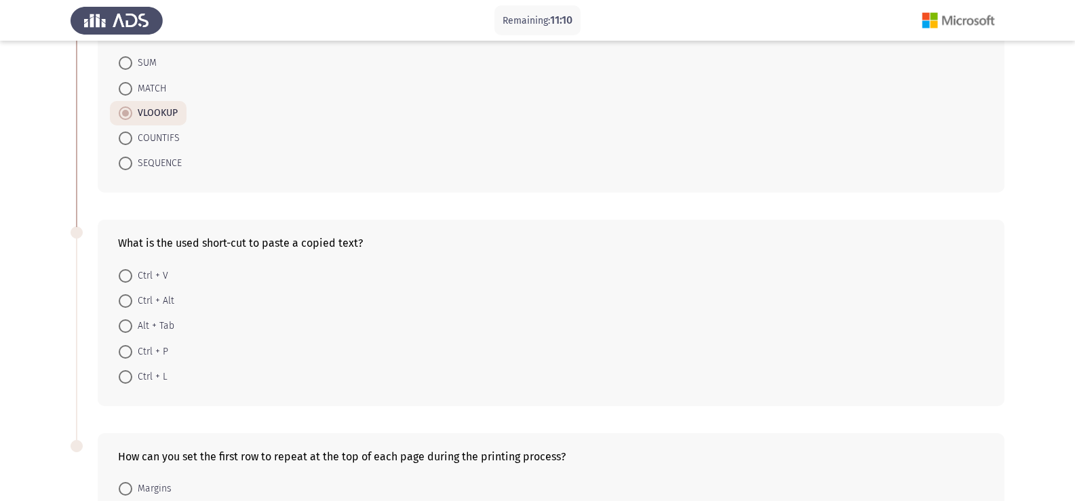
click at [139, 278] on span "Ctrl + V" at bounding box center [150, 276] width 36 height 16
click at [132, 278] on input "Ctrl + V" at bounding box center [126, 276] width 14 height 14
radio input "true"
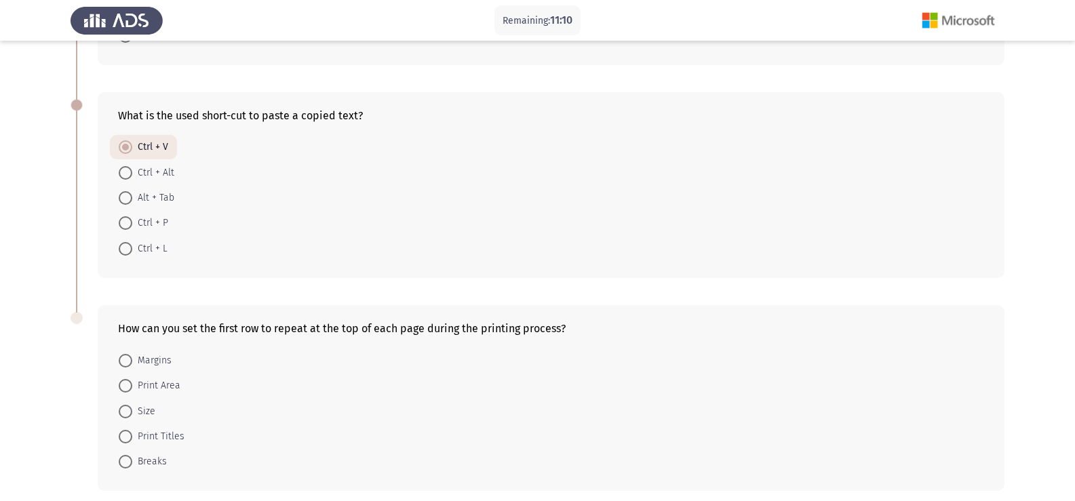
scroll to position [456, 0]
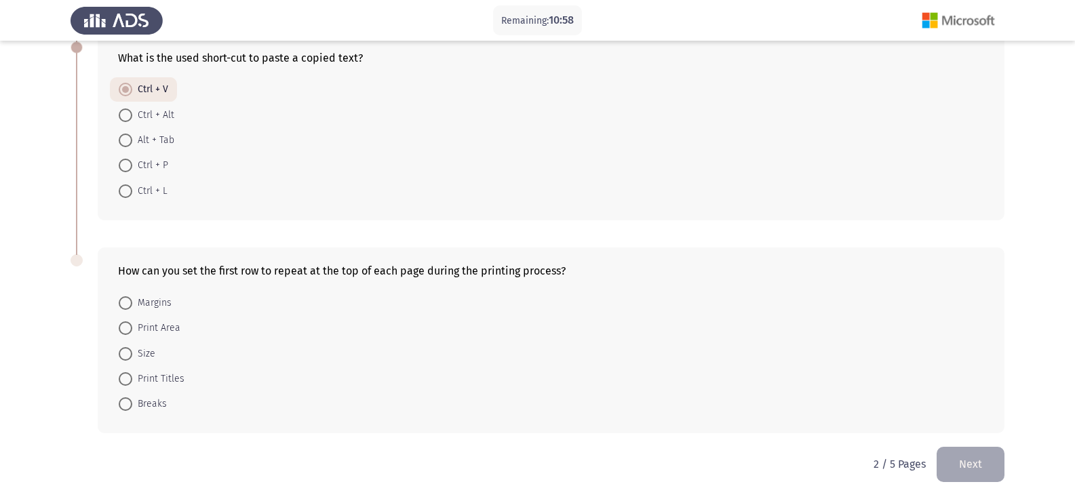
click at [158, 376] on span "Print Titles" at bounding box center [158, 379] width 52 height 16
click at [132, 376] on input "Print Titles" at bounding box center [126, 379] width 14 height 14
radio input "true"
click at [962, 462] on button "Next" at bounding box center [970, 464] width 68 height 35
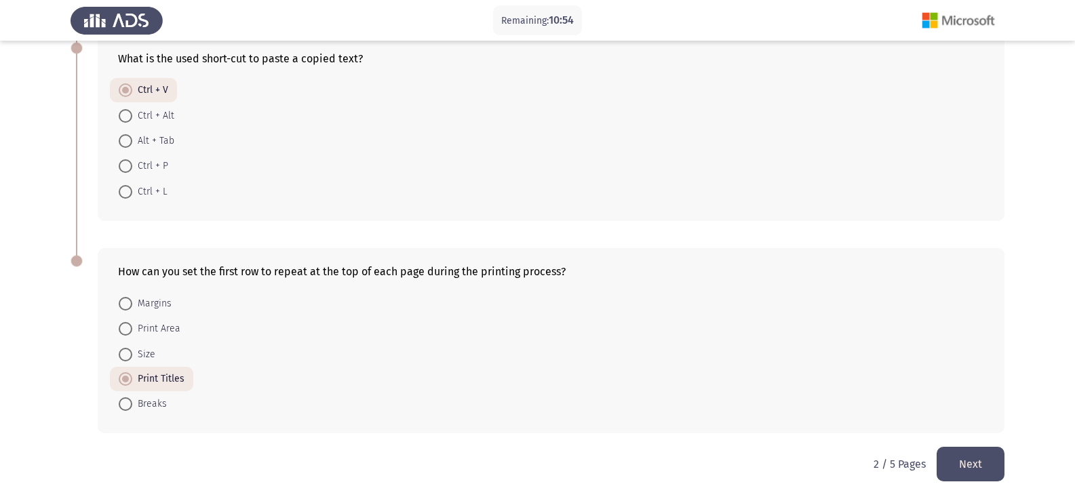
scroll to position [0, 0]
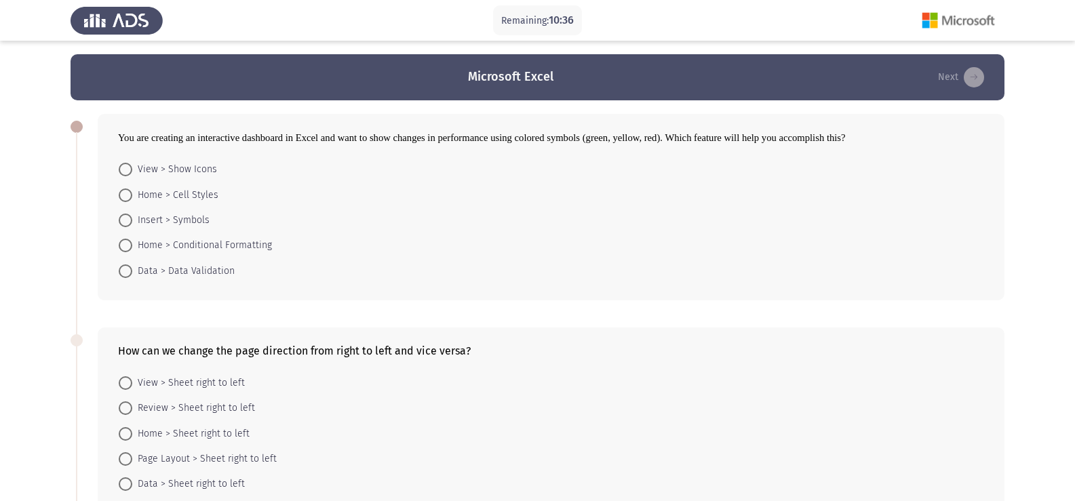
click at [154, 243] on span "Home > Conditional Formatting" at bounding box center [202, 245] width 140 height 16
click at [132, 243] on input "Home > Conditional Formatting" at bounding box center [126, 246] width 14 height 14
radio input "true"
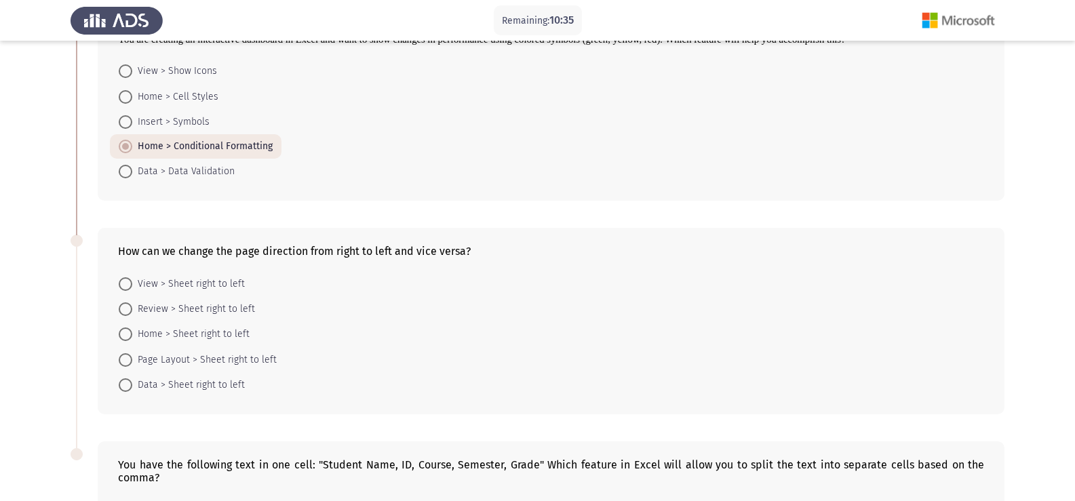
scroll to position [136, 0]
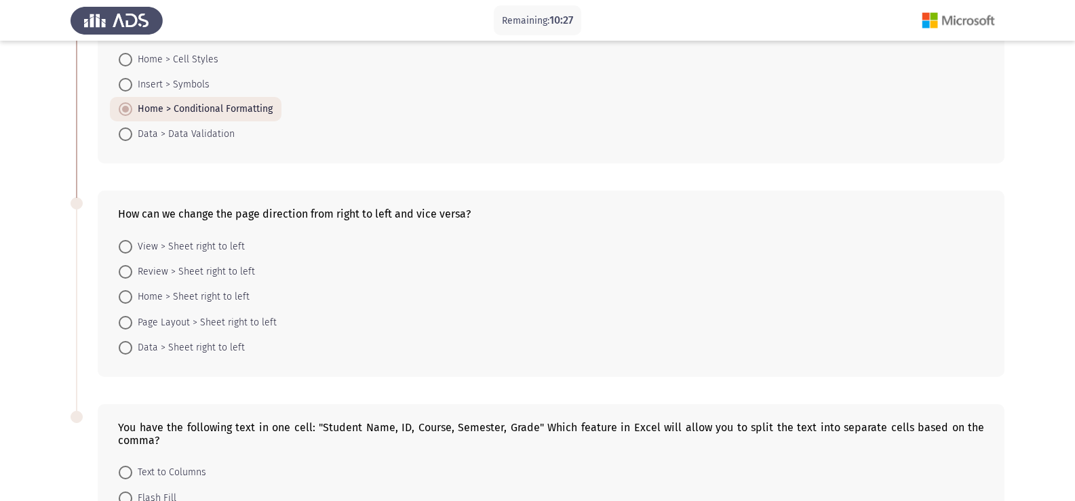
click at [194, 323] on span "Page Layout > Sheet right to left" at bounding box center [204, 323] width 144 height 16
click at [132, 323] on input "Page Layout > Sheet right to left" at bounding box center [126, 323] width 14 height 14
radio input "true"
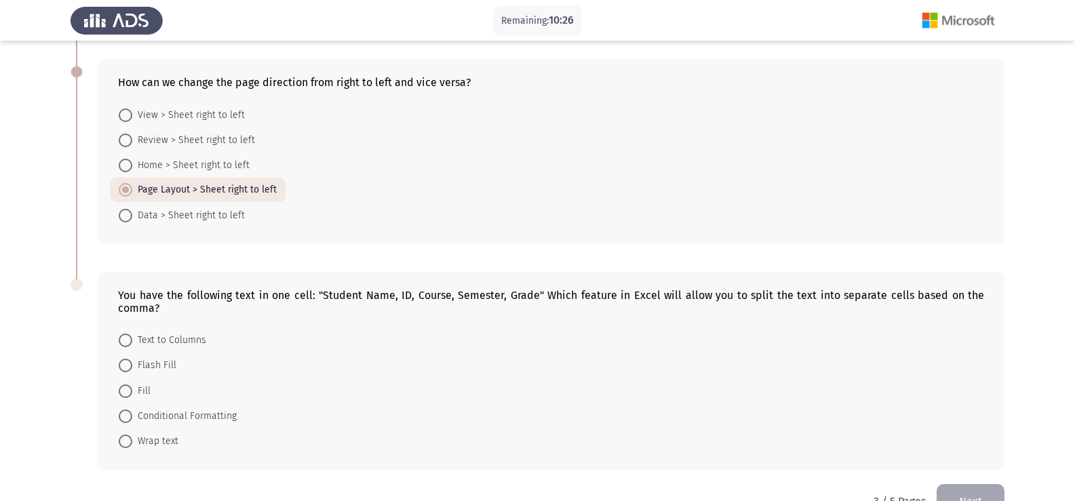
scroll to position [304, 0]
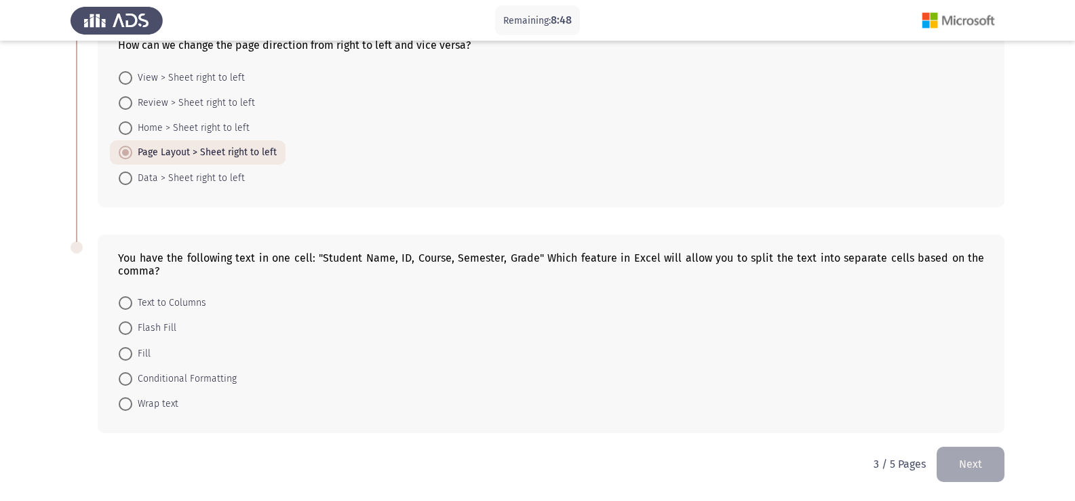
drag, startPoint x: 117, startPoint y: 256, endPoint x: 171, endPoint y: 268, distance: 55.6
click at [171, 268] on div "You have the following text in one cell: "Student Name, ID, Course, Semester, G…" at bounding box center [551, 334] width 907 height 199
click at [170, 268] on div "You have the following text in one cell: "Student Name, ID, Course, Semester, G…" at bounding box center [551, 265] width 866 height 26
click at [170, 302] on span "Text to Columns" at bounding box center [169, 303] width 74 height 16
click at [132, 302] on input "Text to Columns" at bounding box center [126, 303] width 14 height 14
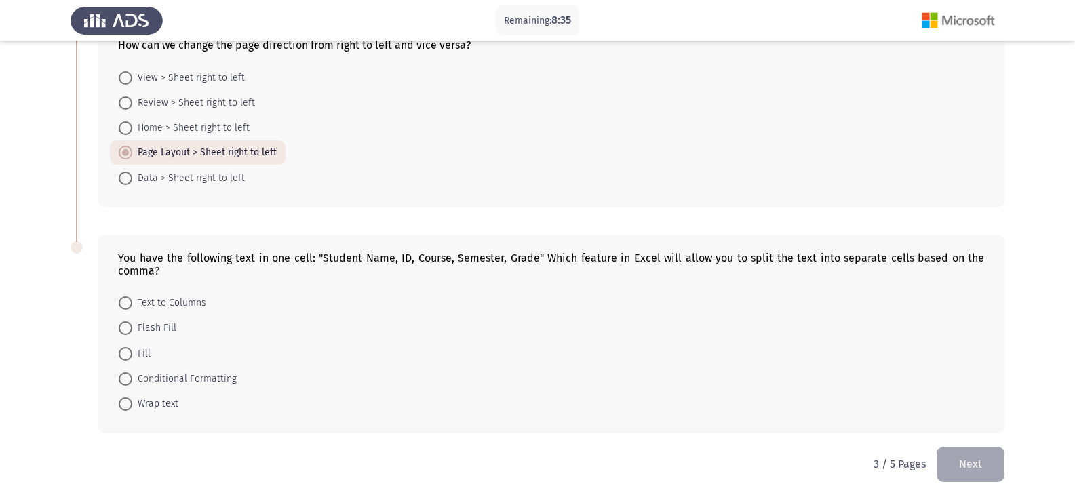
radio input "true"
click at [978, 455] on button "Next" at bounding box center [970, 464] width 68 height 35
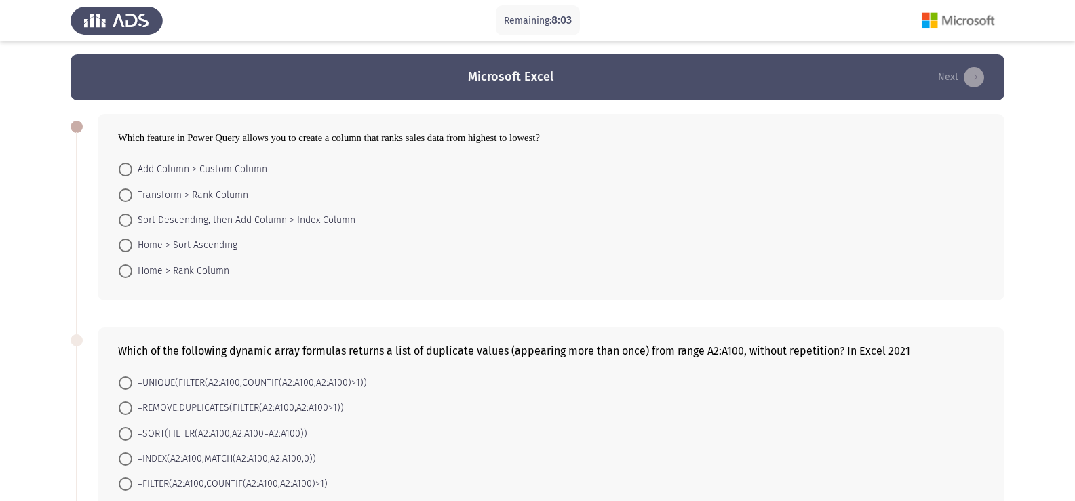
click at [229, 168] on span "Add Column > Custom Column" at bounding box center [199, 169] width 135 height 16
click at [132, 168] on input "Add Column > Custom Column" at bounding box center [126, 170] width 14 height 14
radio input "true"
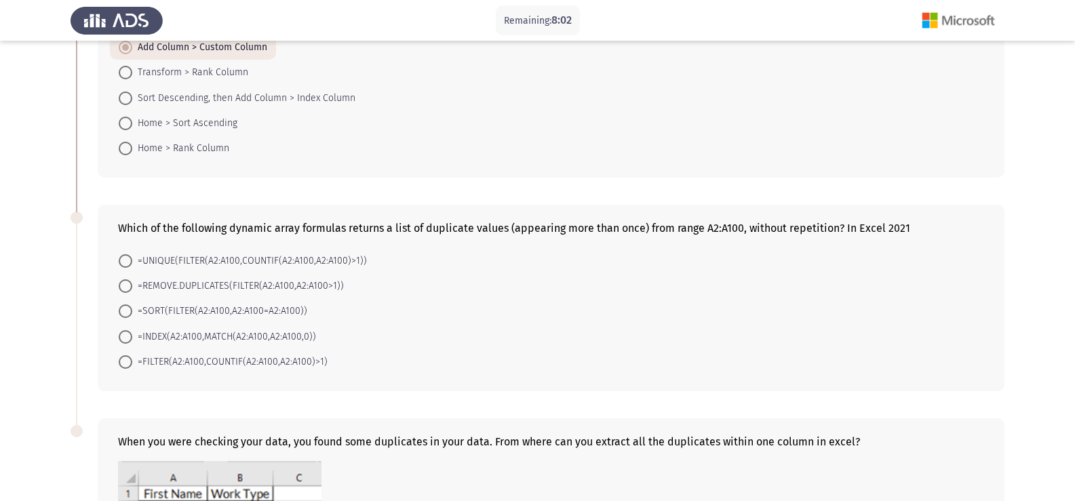
scroll to position [136, 0]
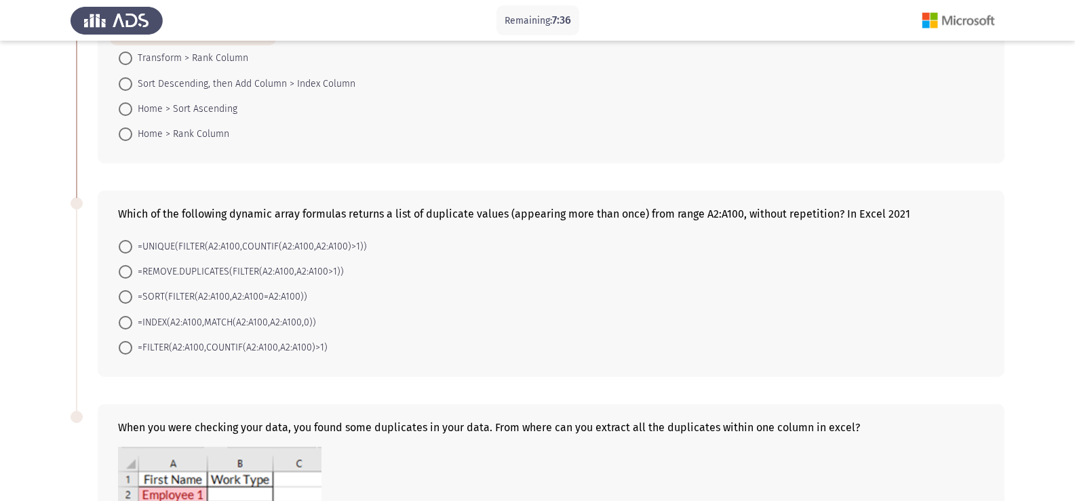
drag, startPoint x: 317, startPoint y: 321, endPoint x: 280, endPoint y: 321, distance: 36.6
click at [280, 321] on mat-radio-button "=INDEX(A2:A100,MATCH(A2:A100,A2:A100,0))" at bounding box center [217, 321] width 215 height 25
click at [201, 325] on span "=INDEX(A2:A100,MATCH(A2:A100,A2:A100,0))" at bounding box center [224, 323] width 184 height 16
click at [132, 325] on input "=INDEX(A2:A100,MATCH(A2:A100,A2:A100,0))" at bounding box center [126, 323] width 14 height 14
radio input "true"
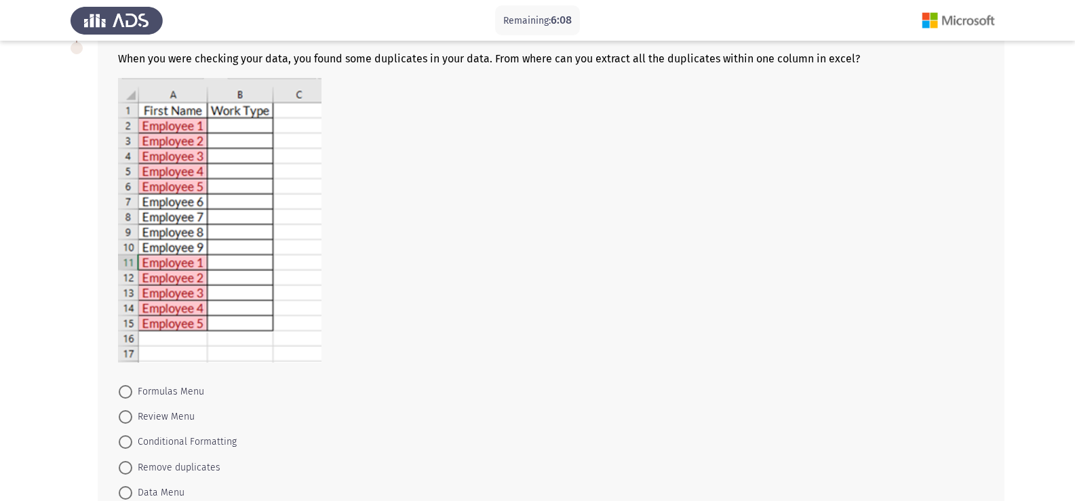
scroll to position [525, 0]
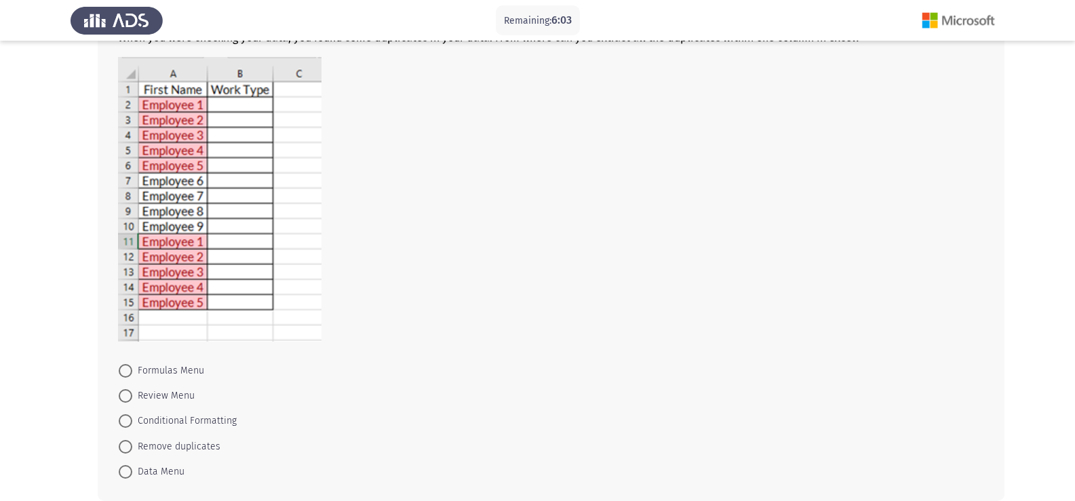
click at [167, 422] on span "Conditional Formatting" at bounding box center [184, 421] width 104 height 16
click at [132, 422] on input "Conditional Formatting" at bounding box center [126, 421] width 14 height 14
radio input "true"
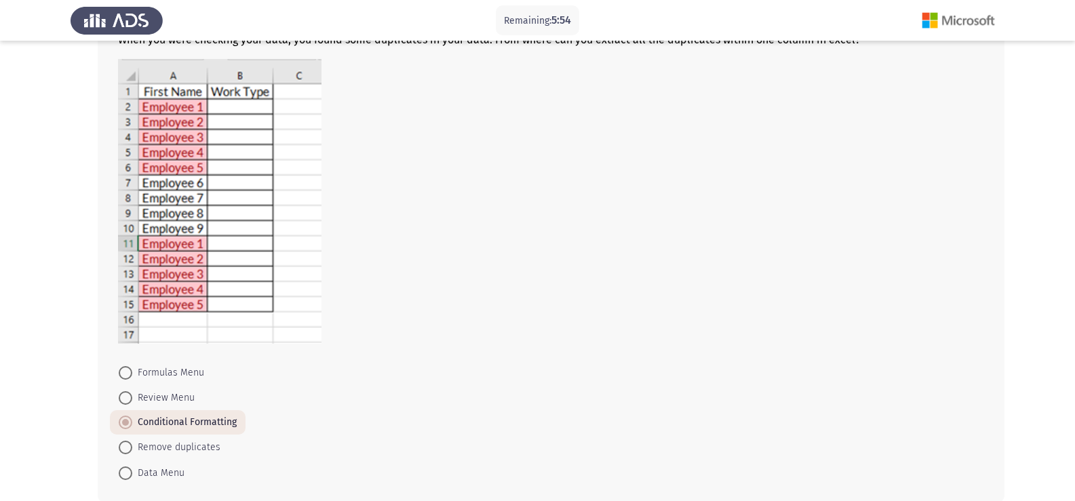
scroll to position [592, 0]
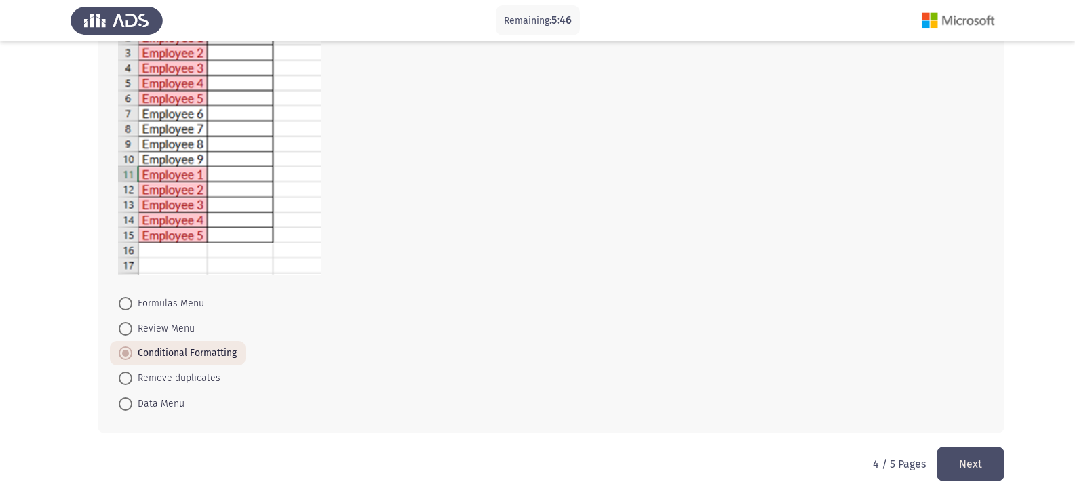
click at [957, 467] on button "Next" at bounding box center [970, 464] width 68 height 35
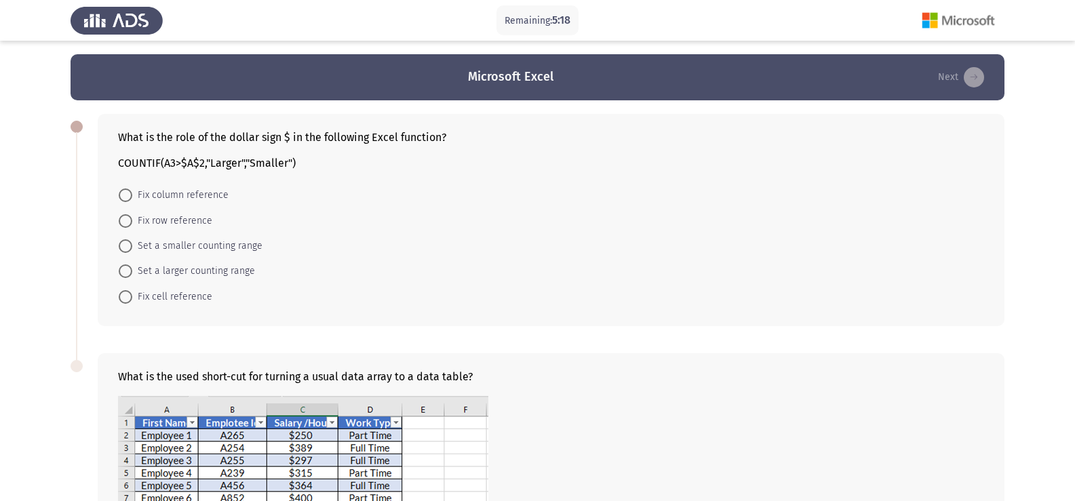
click at [186, 296] on span "Fix cell reference" at bounding box center [172, 297] width 80 height 16
click at [132, 296] on input "Fix cell reference" at bounding box center [126, 297] width 14 height 14
radio input "true"
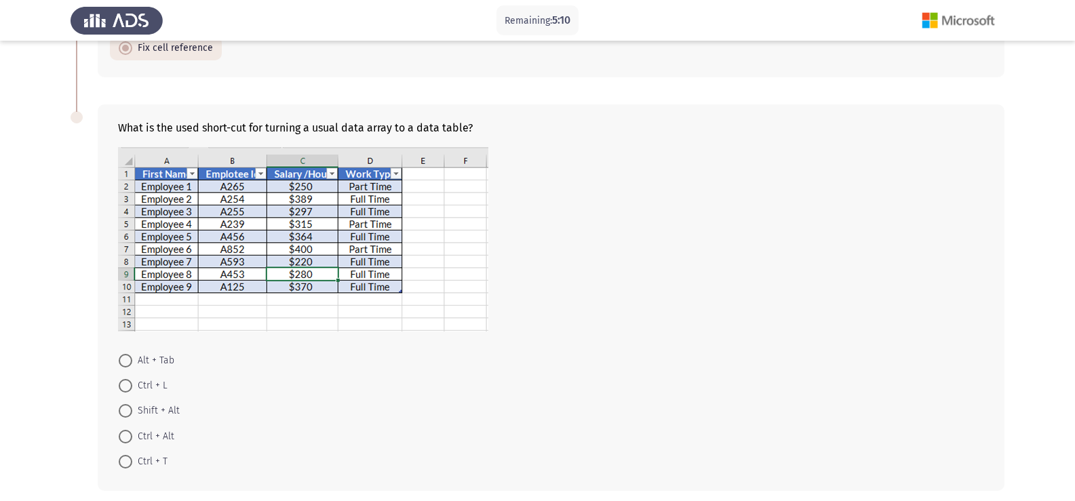
scroll to position [271, 0]
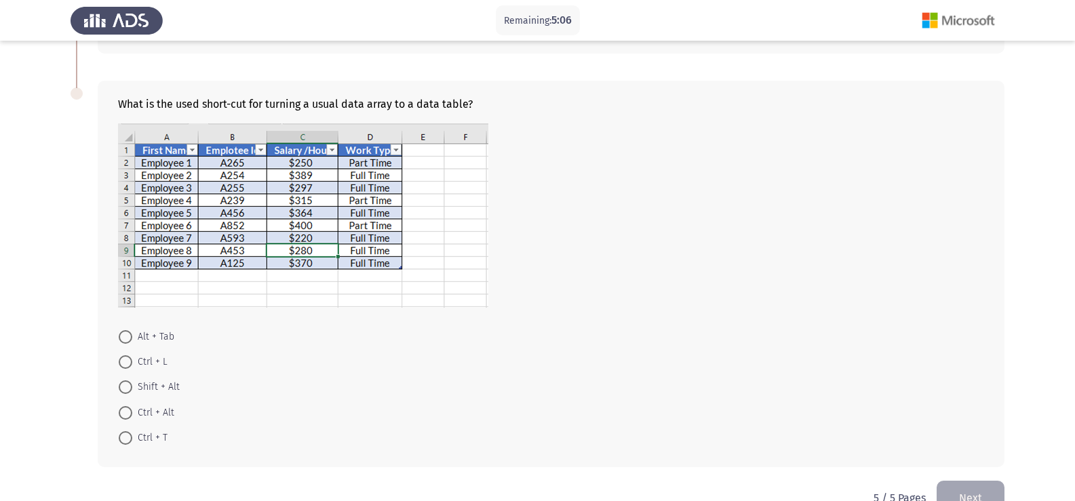
click at [140, 437] on span "Ctrl + T" at bounding box center [149, 438] width 35 height 16
click at [132, 437] on input "Ctrl + T" at bounding box center [126, 438] width 14 height 14
radio input "true"
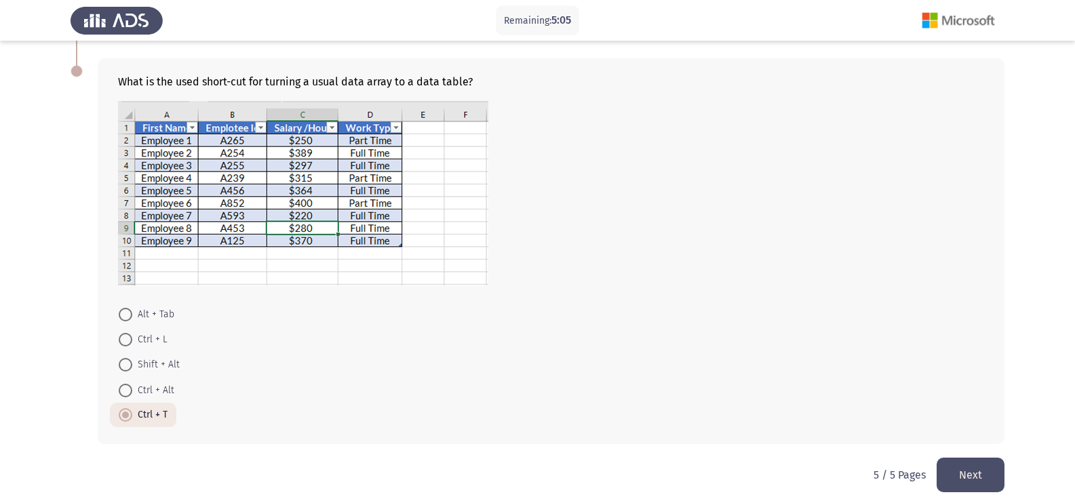
scroll to position [304, 0]
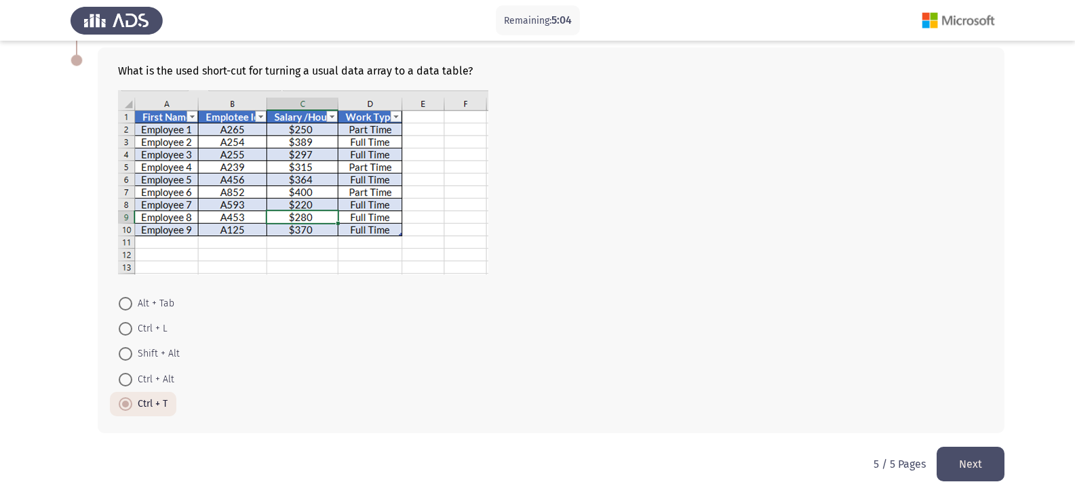
click at [983, 460] on button "Next" at bounding box center [970, 464] width 68 height 35
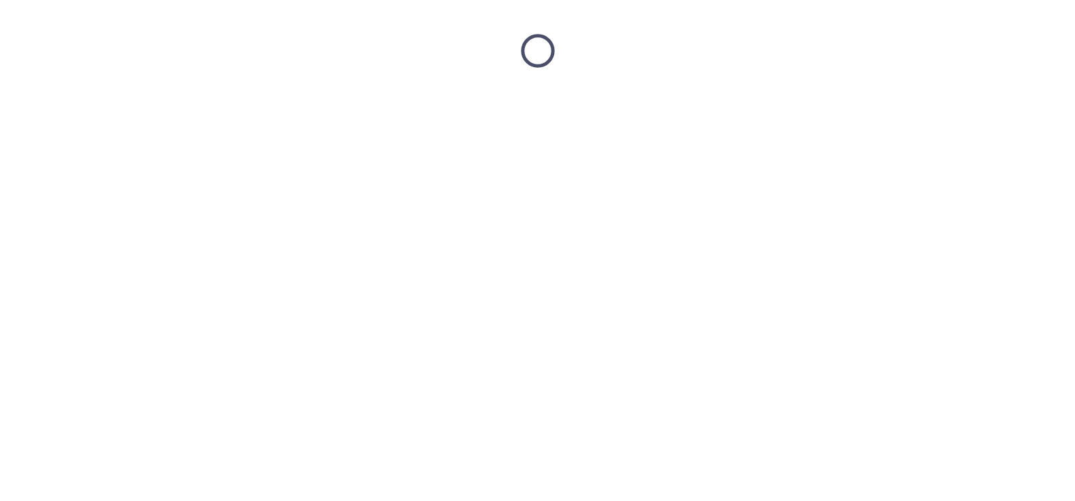
scroll to position [0, 0]
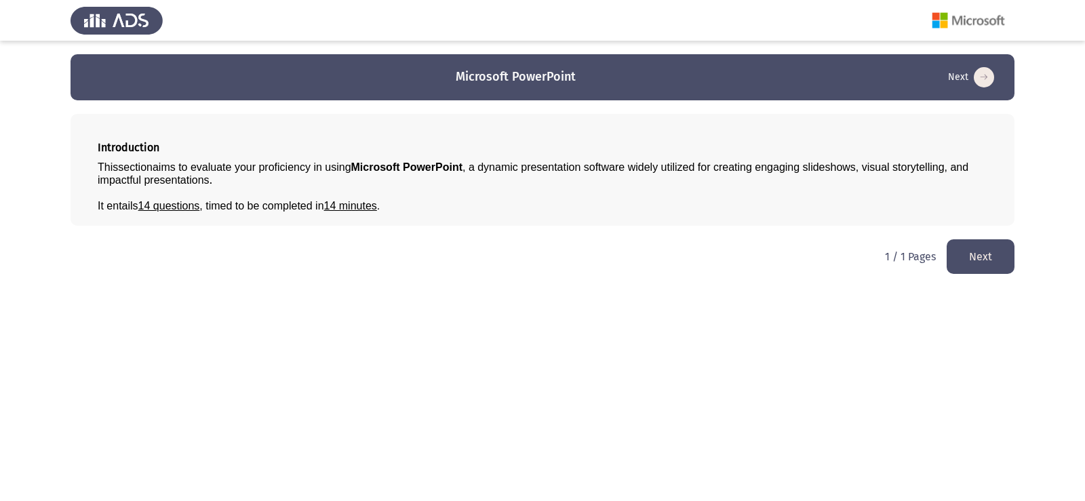
click at [966, 257] on button "Next" at bounding box center [981, 256] width 68 height 35
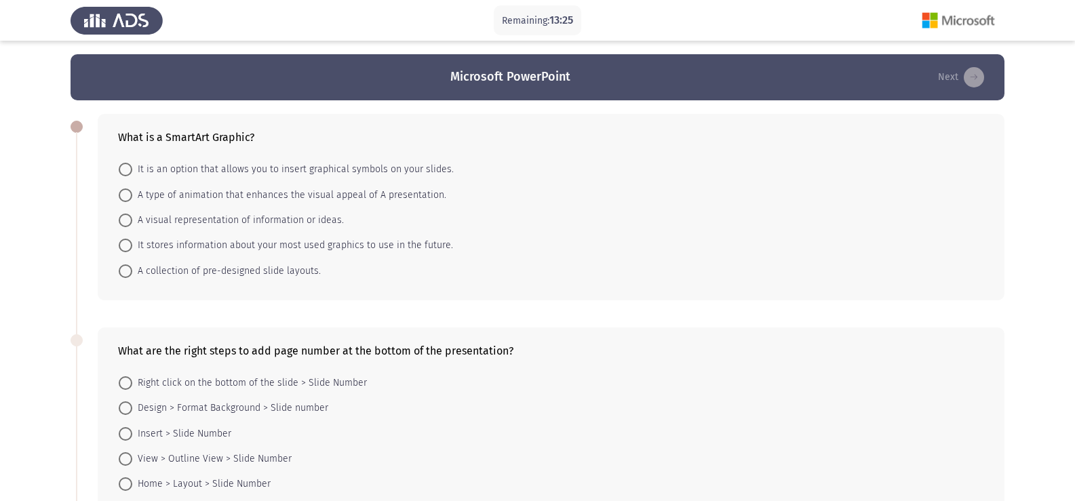
click at [159, 170] on span "It is an option that allows you to insert graphical symbols on your slides." at bounding box center [292, 169] width 321 height 16
click at [132, 170] on input "It is an option that allows you to insert graphical symbols on your slides." at bounding box center [126, 170] width 14 height 14
radio input "true"
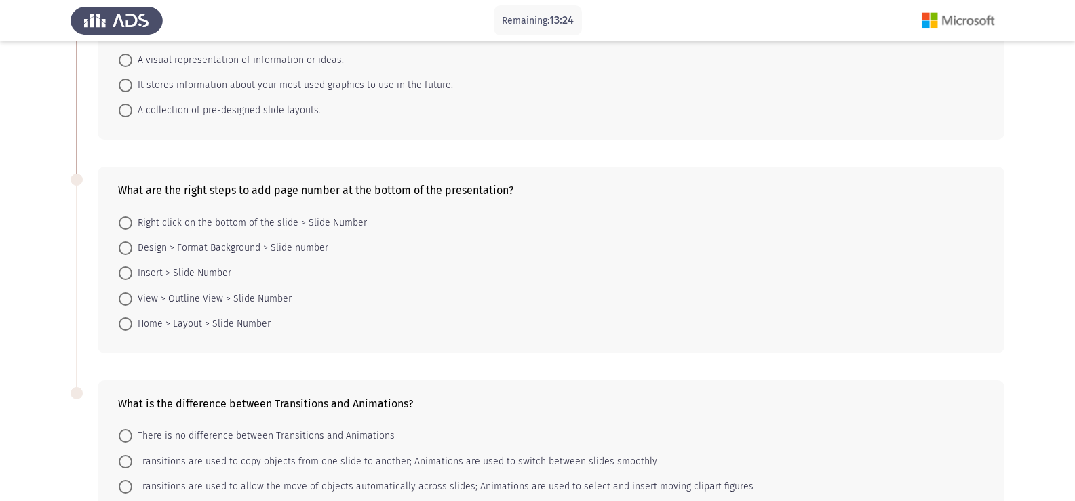
scroll to position [203, 0]
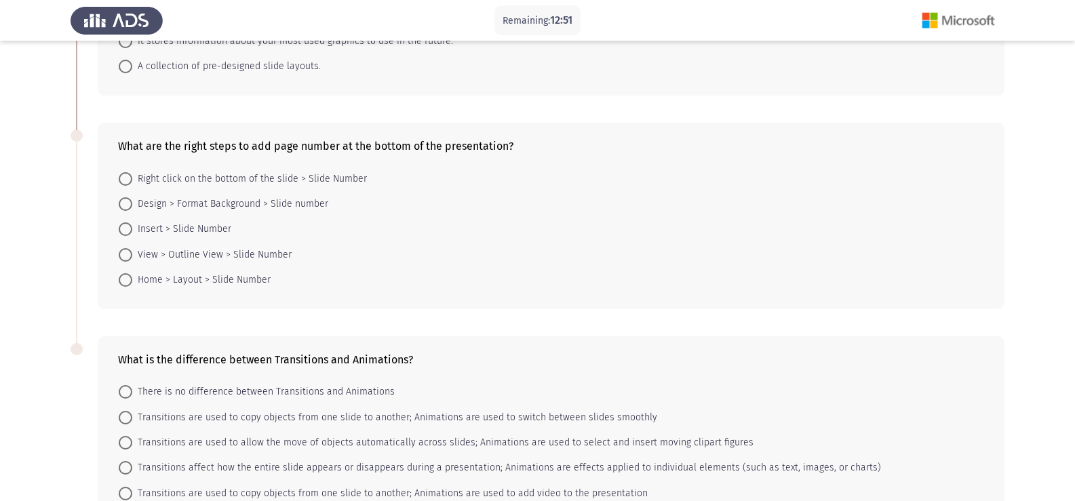
click at [224, 201] on span "Design > Format Background > Slide number" at bounding box center [230, 204] width 196 height 16
click at [132, 201] on input "Design > Format Background > Slide number" at bounding box center [126, 204] width 14 height 14
radio input "true"
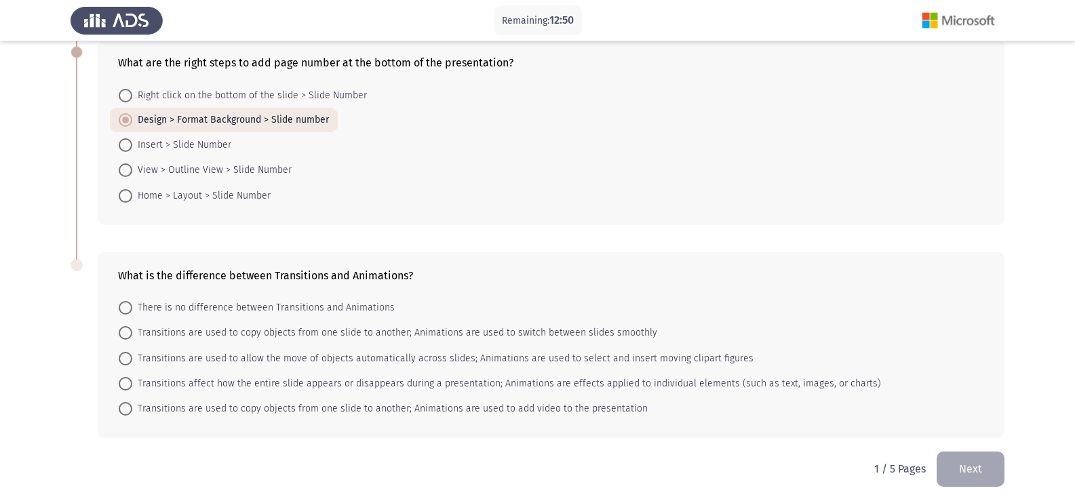
scroll to position [292, 0]
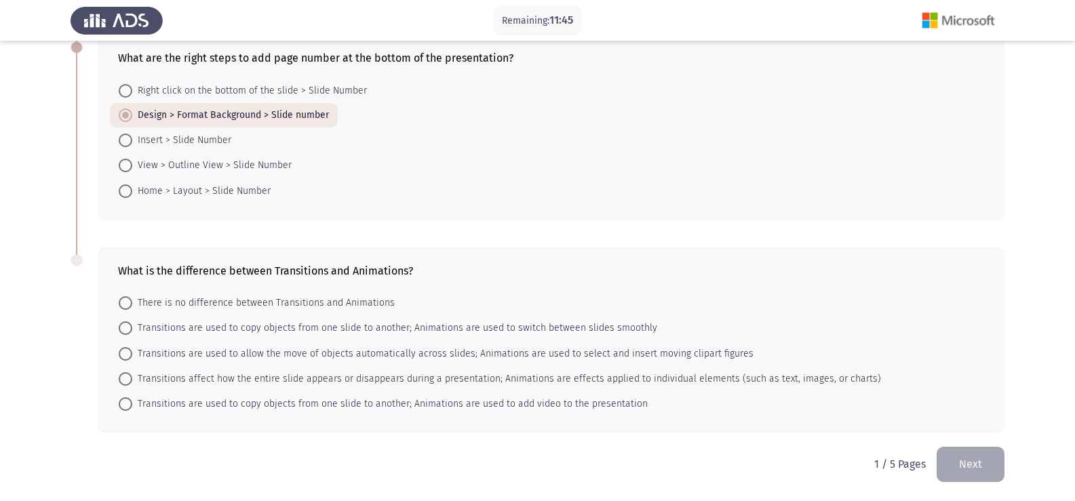
click at [135, 377] on span "Transitions affect how the entire slide appears or disappears during a presenta…" at bounding box center [506, 379] width 749 height 16
click at [132, 377] on input "Transitions affect how the entire slide appears or disappears during a presenta…" at bounding box center [126, 379] width 14 height 14
radio input "true"
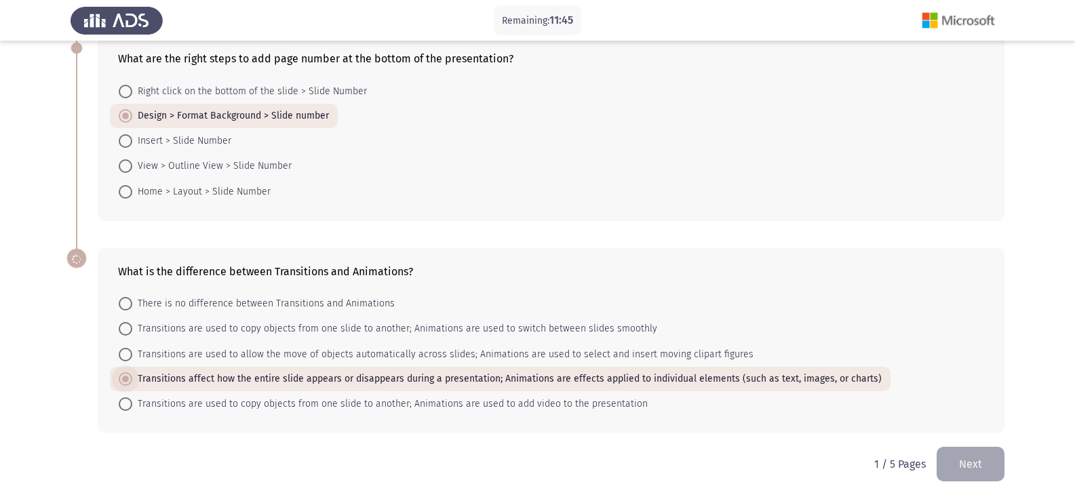
scroll to position [291, 0]
click at [954, 464] on button "Next" at bounding box center [970, 464] width 68 height 35
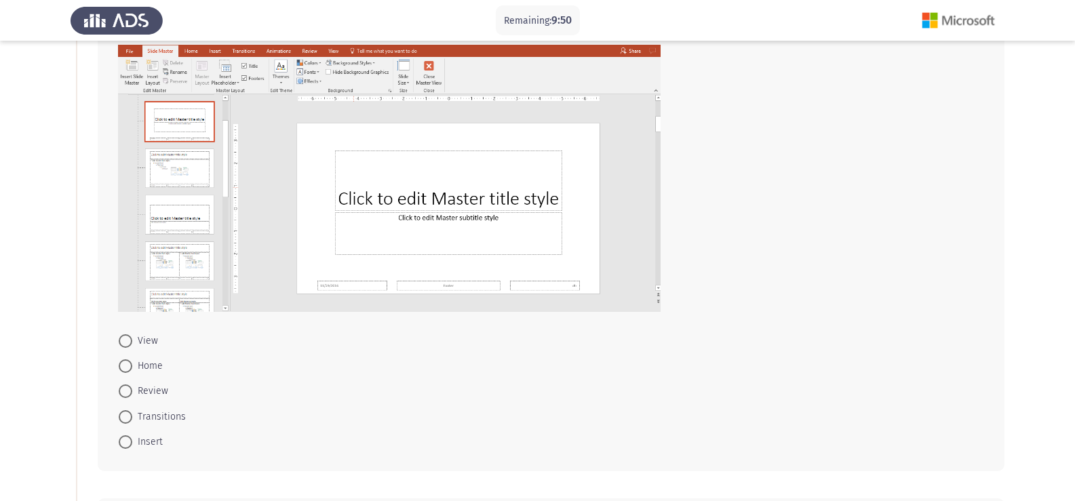
scroll to position [136, 0]
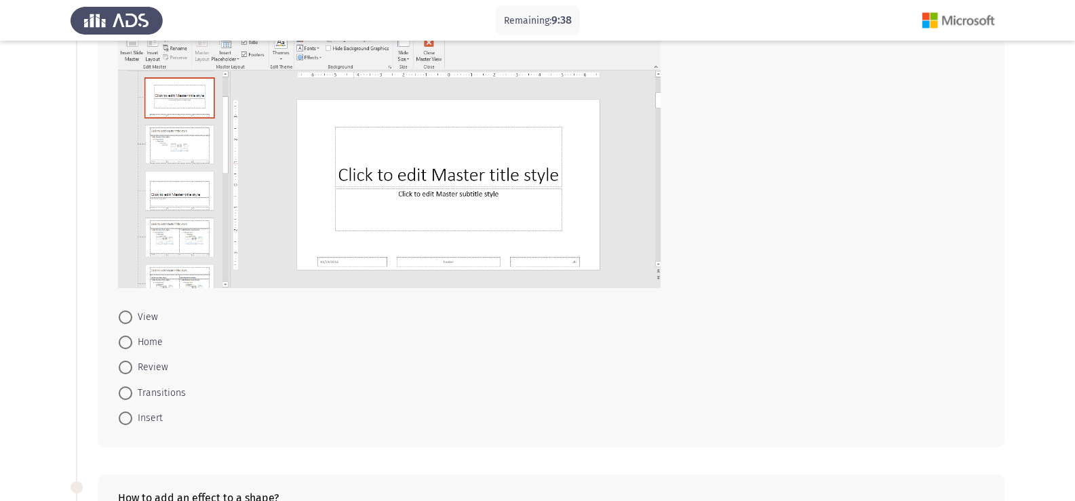
click at [133, 320] on span "View" at bounding box center [145, 317] width 26 height 16
click at [132, 320] on input "View" at bounding box center [126, 318] width 14 height 14
radio input "true"
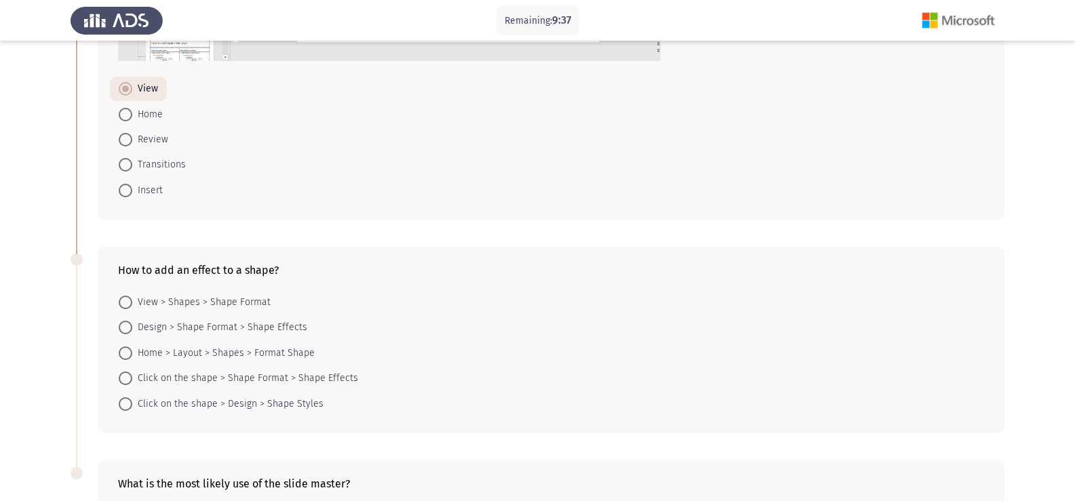
scroll to position [407, 0]
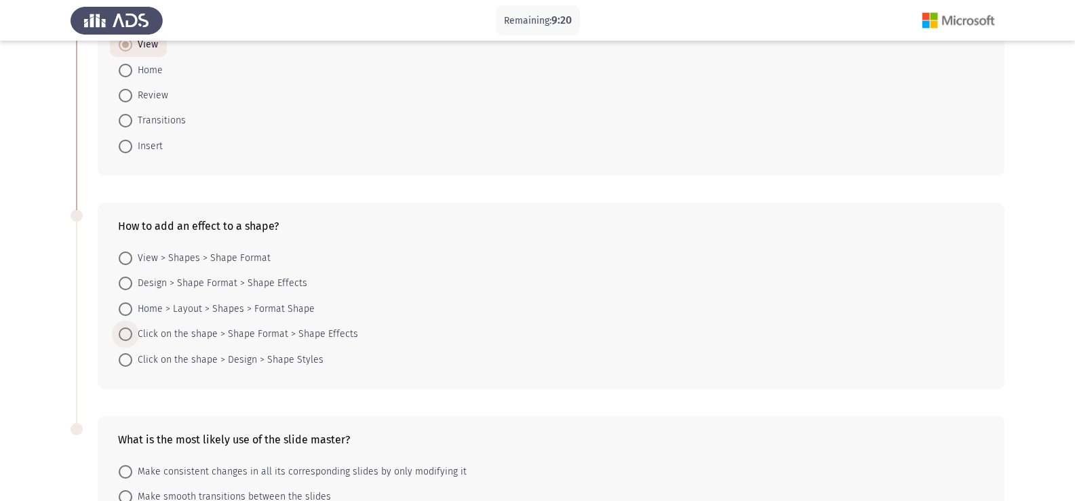
click at [130, 334] on span at bounding box center [126, 335] width 14 height 14
click at [130, 334] on input "Click on the shape > Shape Format > Shape Effects" at bounding box center [126, 335] width 14 height 14
radio input "true"
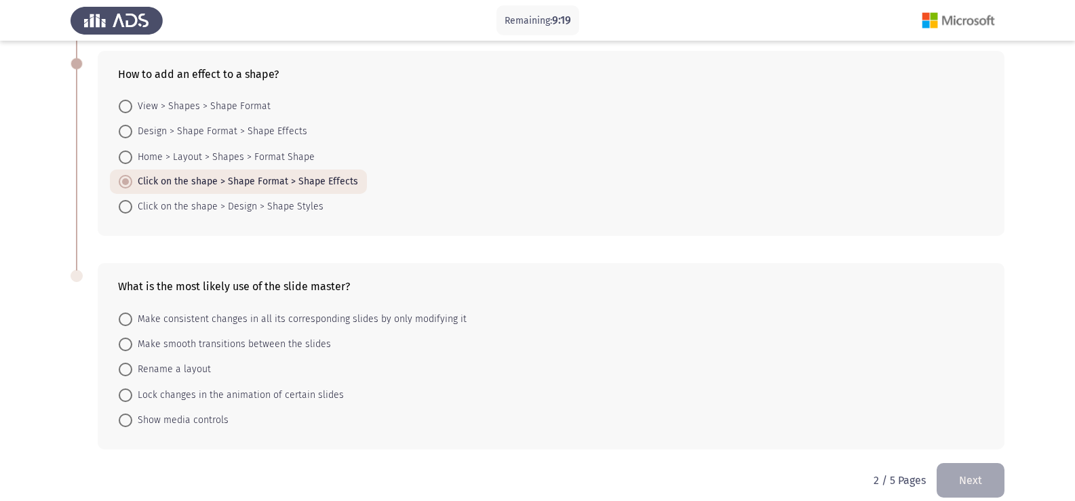
scroll to position [575, 0]
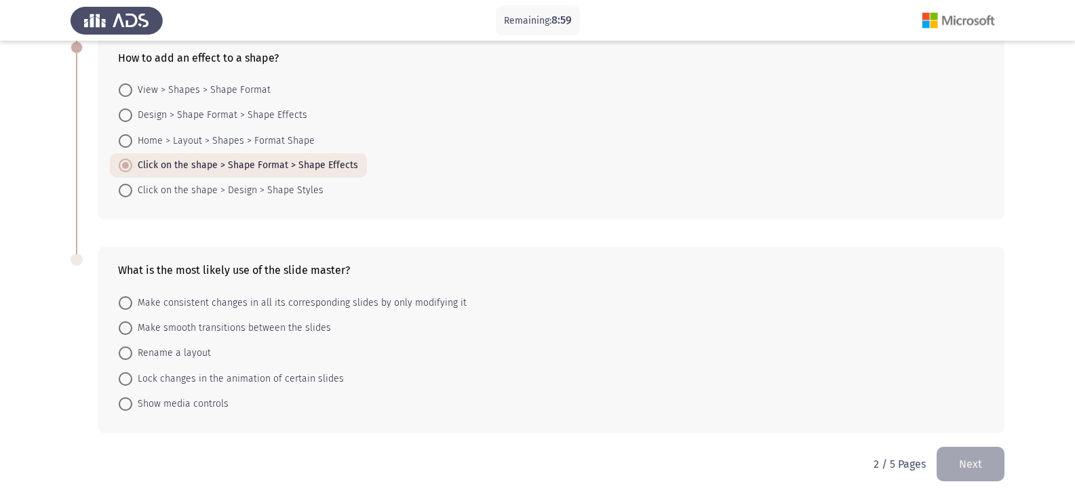
click at [131, 303] on span at bounding box center [126, 303] width 14 height 14
click at [131, 303] on input "Make consistent changes in all its corresponding slides by only modifying it" at bounding box center [126, 303] width 14 height 14
radio input "true"
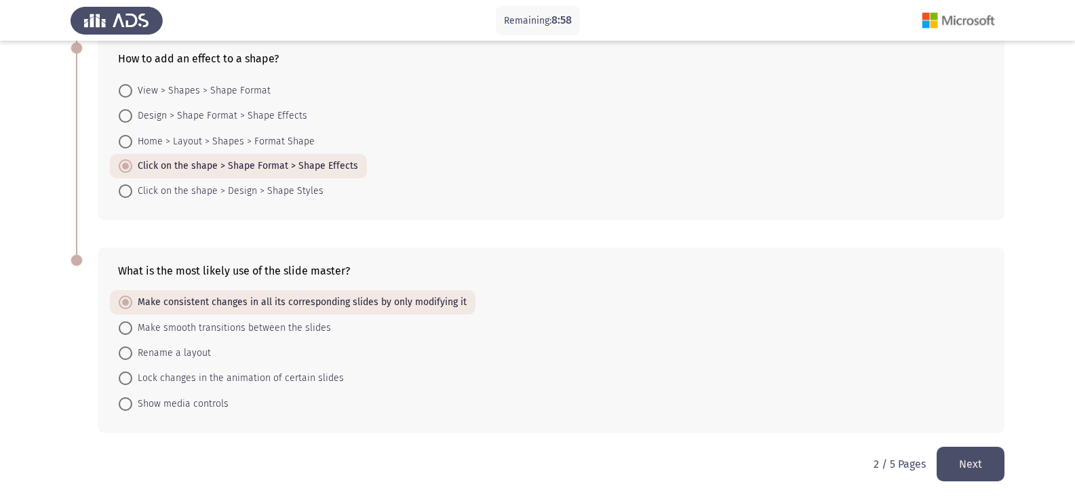
click at [955, 456] on button "Next" at bounding box center [970, 464] width 68 height 35
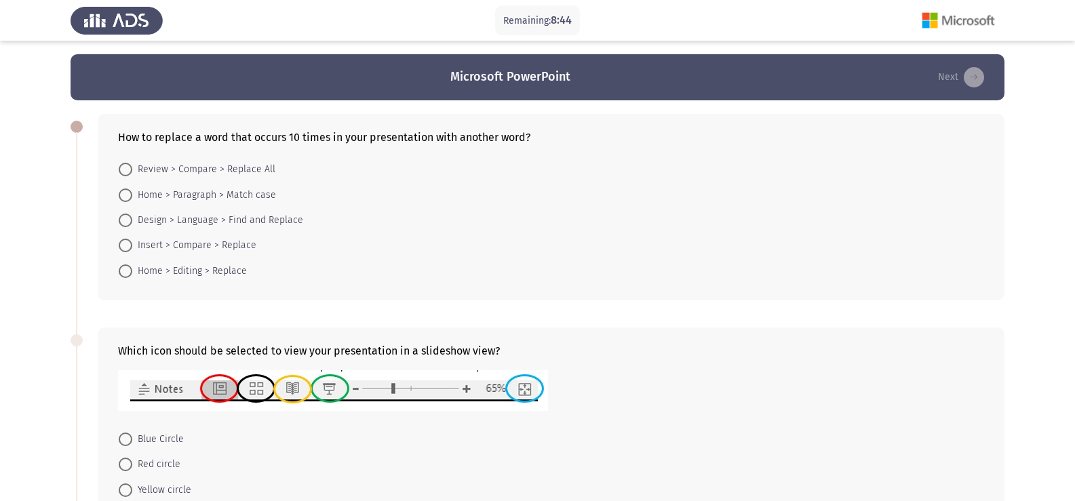
click at [127, 172] on span at bounding box center [126, 170] width 14 height 14
click at [127, 172] on input "Review > Compare > Replace All" at bounding box center [126, 170] width 14 height 14
radio input "true"
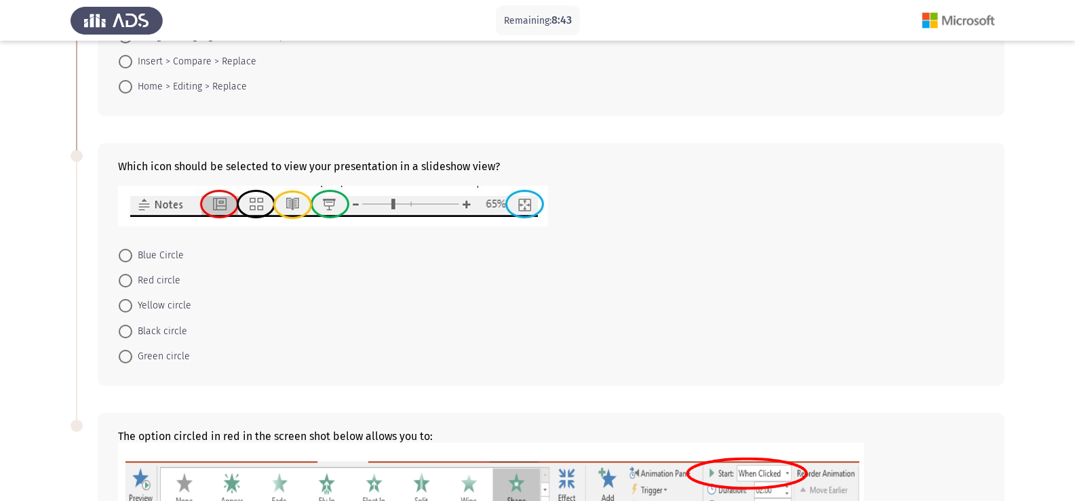
scroll to position [203, 0]
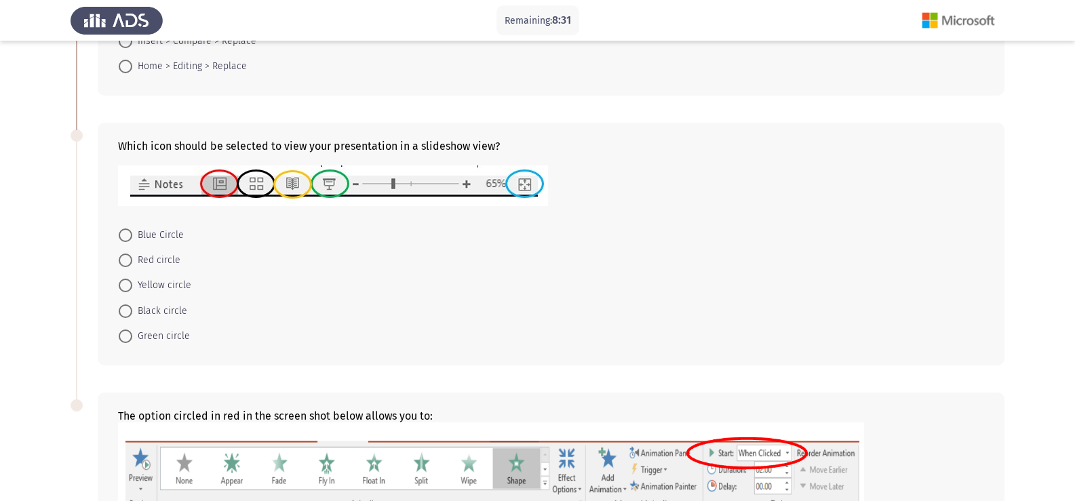
click at [332, 184] on img at bounding box center [333, 185] width 430 height 41
click at [144, 337] on span "Green circle" at bounding box center [161, 336] width 58 height 16
click at [132, 337] on input "Green circle" at bounding box center [126, 337] width 14 height 14
radio input "true"
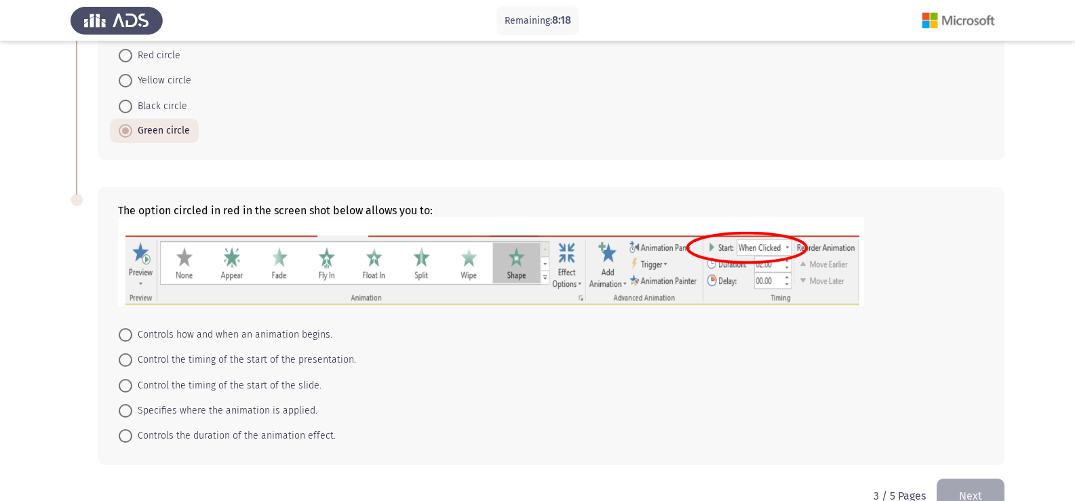
scroll to position [440, 0]
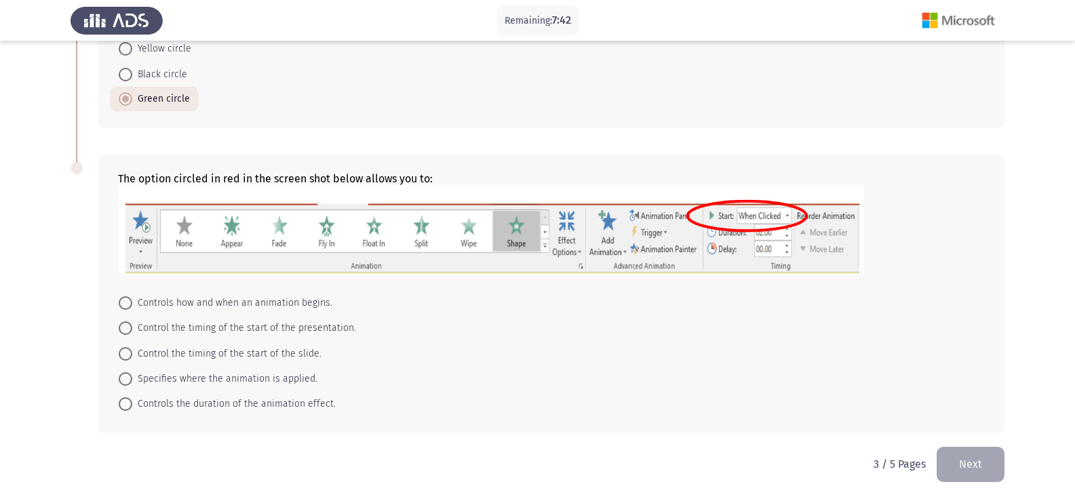
click at [285, 401] on span "Controls the duration of the animation effect." at bounding box center [233, 404] width 203 height 16
click at [132, 401] on input "Controls the duration of the animation effect." at bounding box center [126, 404] width 14 height 14
radio input "true"
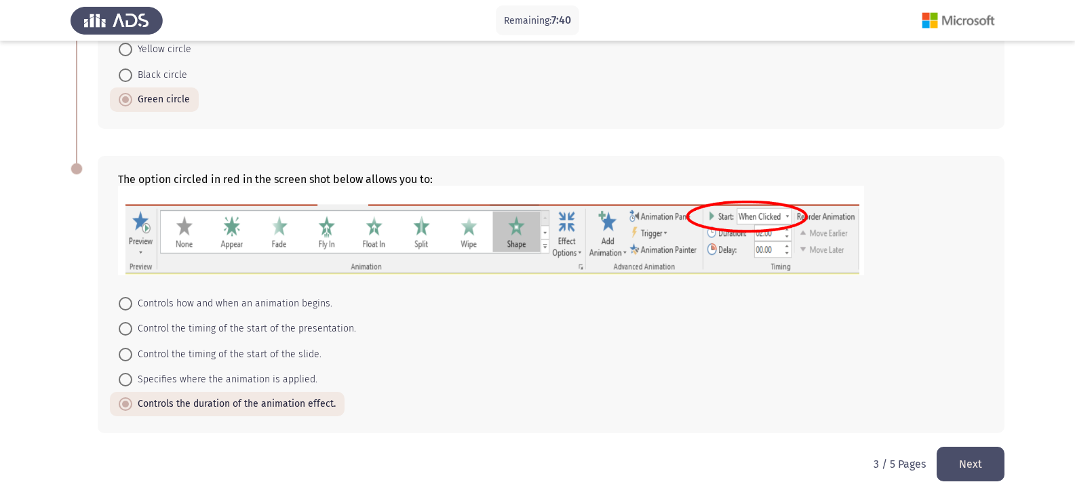
click at [976, 464] on button "Next" at bounding box center [970, 464] width 68 height 35
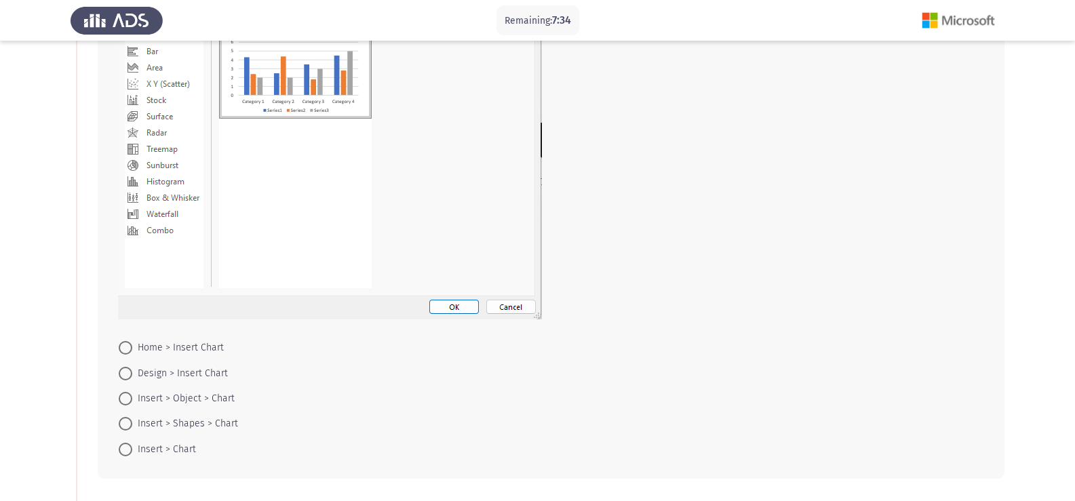
scroll to position [203, 0]
click at [446, 300] on img at bounding box center [330, 134] width 424 height 363
click at [140, 446] on span "Insert > Chart" at bounding box center [164, 447] width 64 height 16
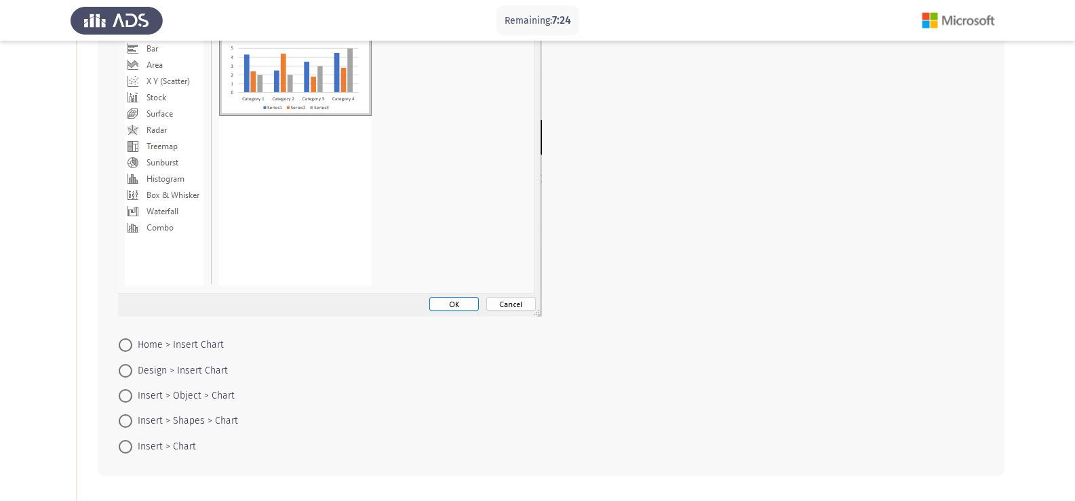
click at [132, 446] on input "Insert > Chart" at bounding box center [126, 447] width 14 height 14
radio input "true"
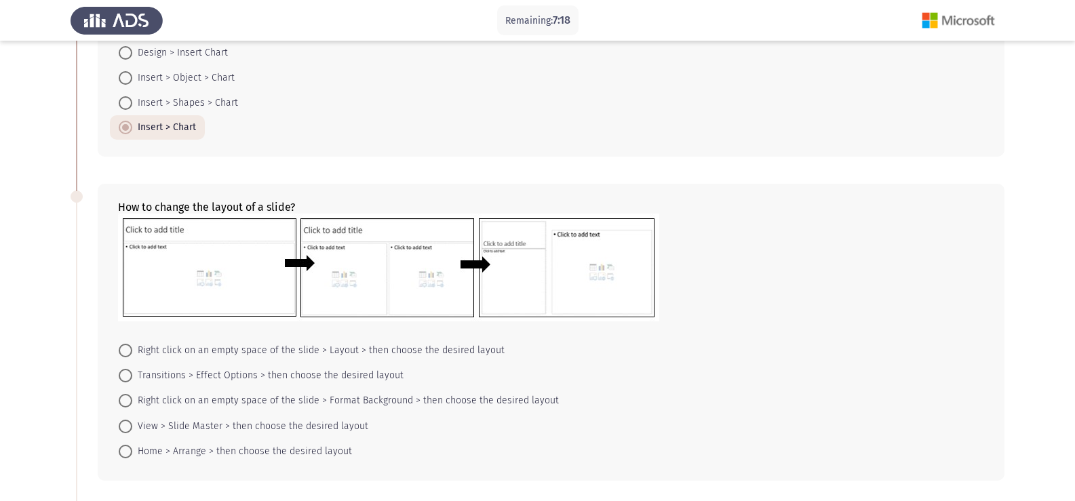
scroll to position [542, 0]
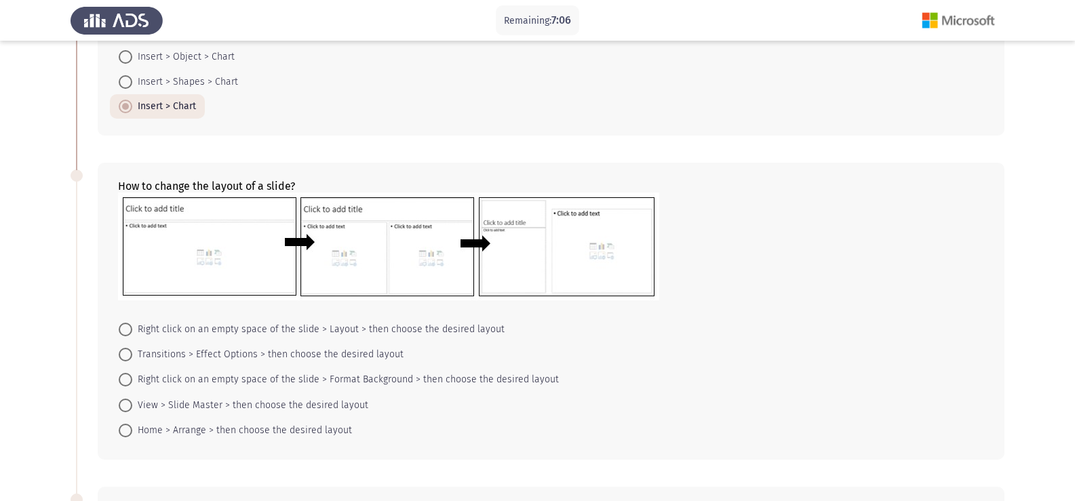
click at [132, 408] on span at bounding box center [126, 406] width 14 height 14
click at [132, 408] on input "View > Slide Master > then choose the desired layout" at bounding box center [126, 406] width 14 height 14
radio input "true"
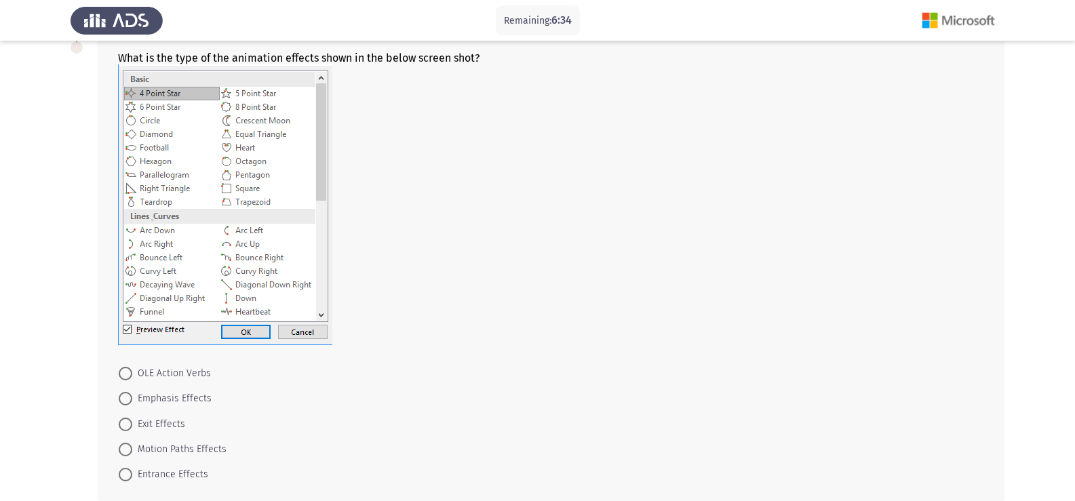
scroll to position [1017, 0]
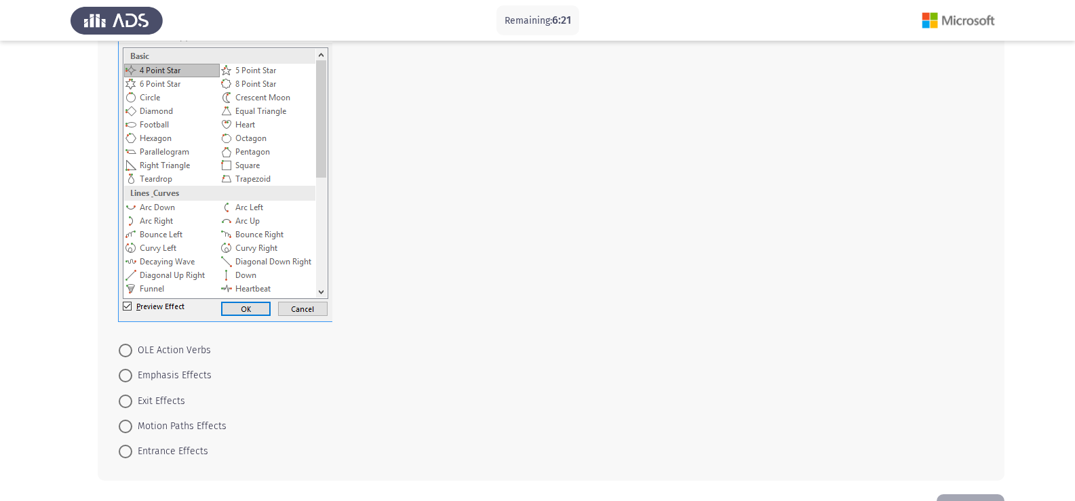
click at [159, 427] on span "Motion Paths Effects" at bounding box center [179, 426] width 94 height 16
click at [132, 427] on input "Motion Paths Effects" at bounding box center [126, 427] width 14 height 14
radio input "true"
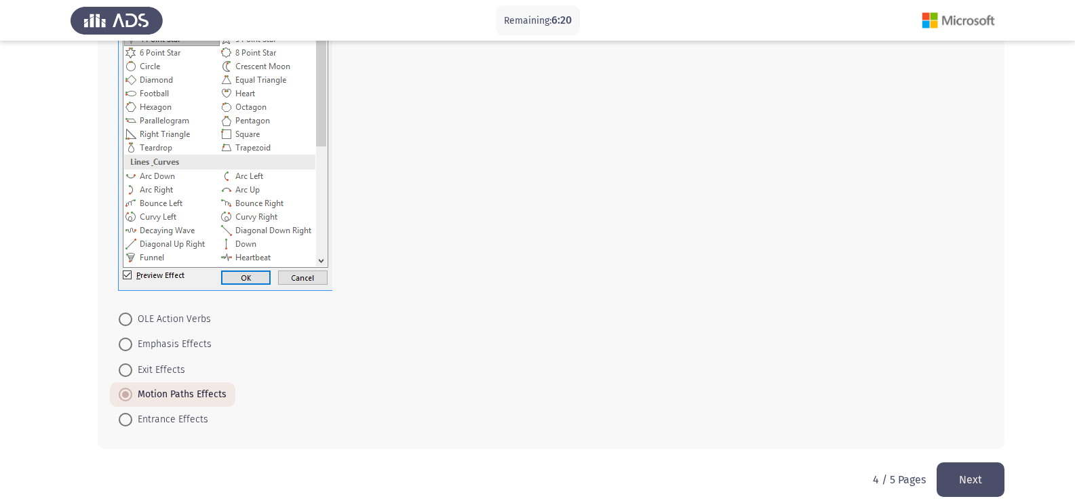
scroll to position [1064, 0]
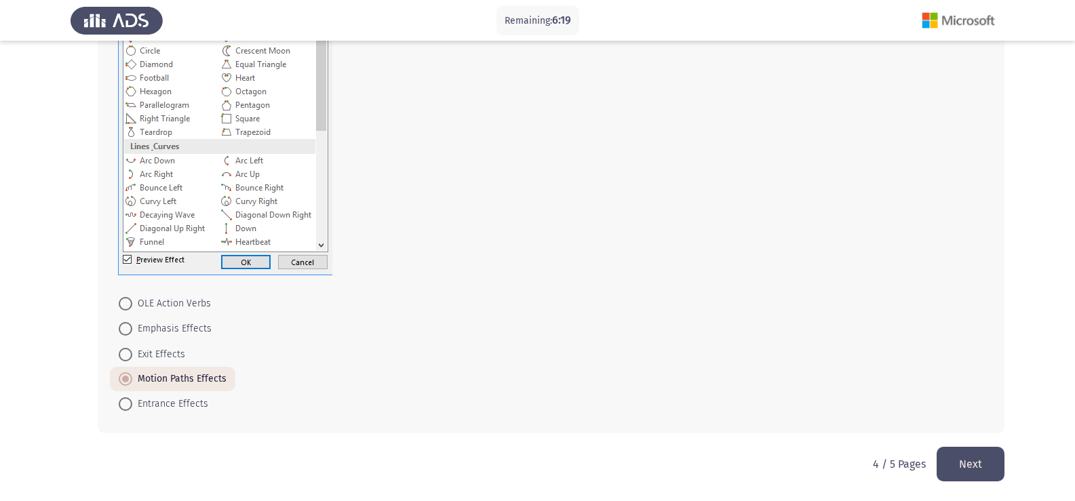
click at [978, 460] on button "Next" at bounding box center [970, 464] width 68 height 35
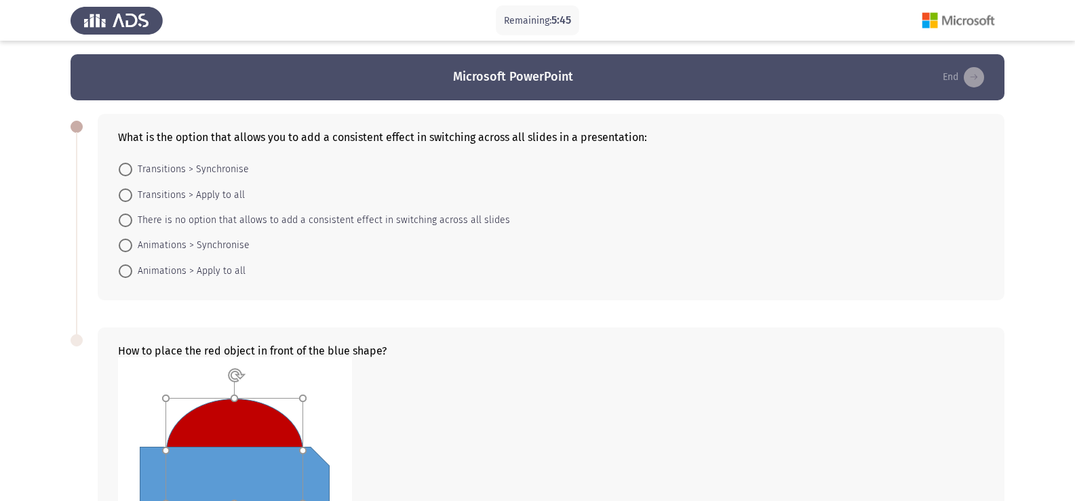
click at [167, 195] on span "Transitions > Apply to all" at bounding box center [188, 195] width 113 height 16
click at [132, 195] on input "Transitions > Apply to all" at bounding box center [126, 196] width 14 height 14
radio input "true"
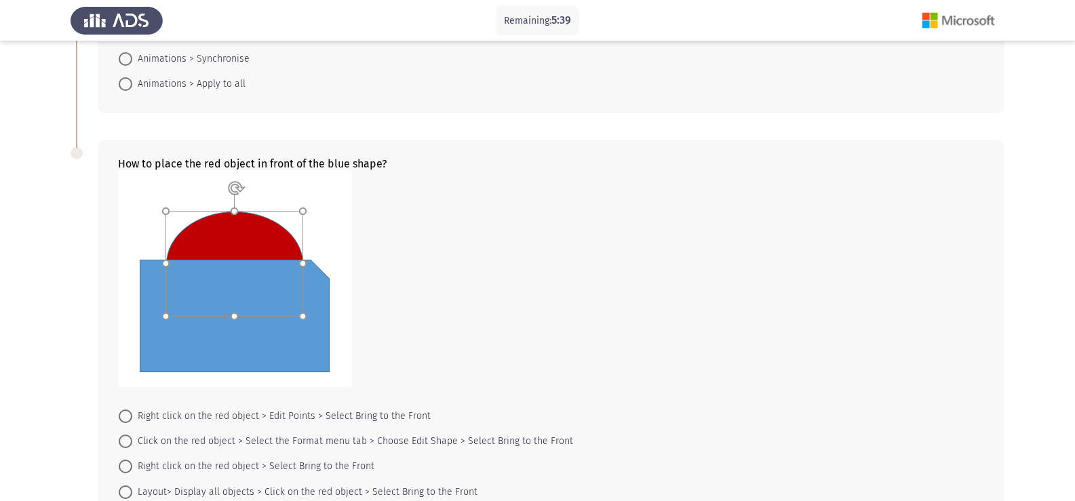
scroll to position [299, 0]
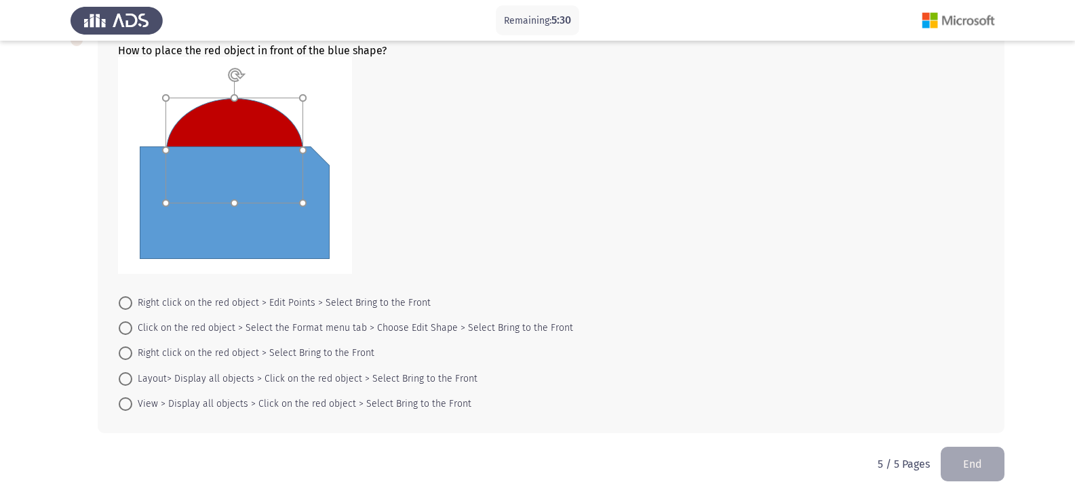
click at [157, 303] on span "Right click on the red object > Edit Points > Select Bring to the Front" at bounding box center [281, 303] width 298 height 16
click at [132, 303] on input "Right click on the red object > Edit Points > Select Bring to the Front" at bounding box center [126, 303] width 14 height 14
radio input "true"
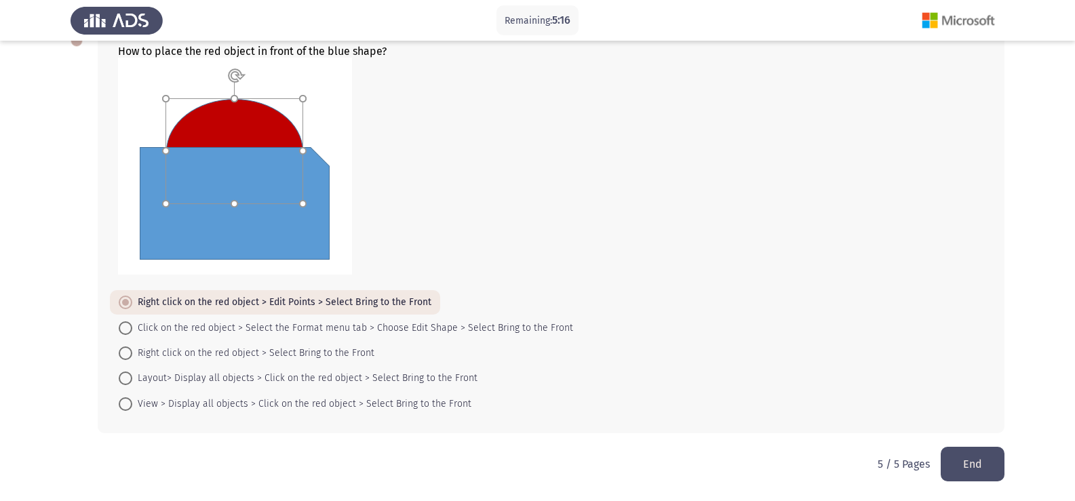
click at [205, 352] on span "Right click on the red object > Select Bring to the Front" at bounding box center [253, 353] width 242 height 16
click at [132, 352] on input "Right click on the red object > Select Bring to the Front" at bounding box center [126, 353] width 14 height 14
radio input "true"
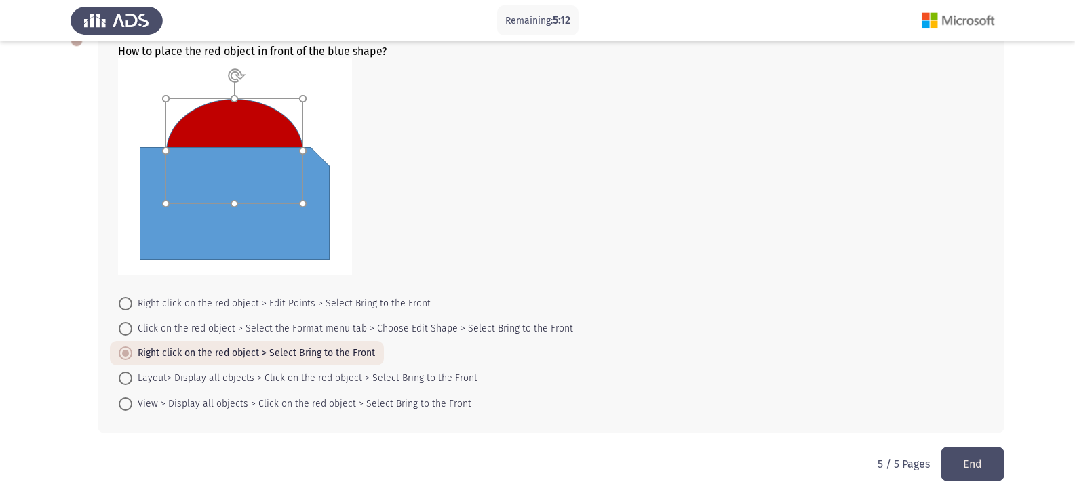
click at [961, 462] on button "End" at bounding box center [972, 464] width 64 height 35
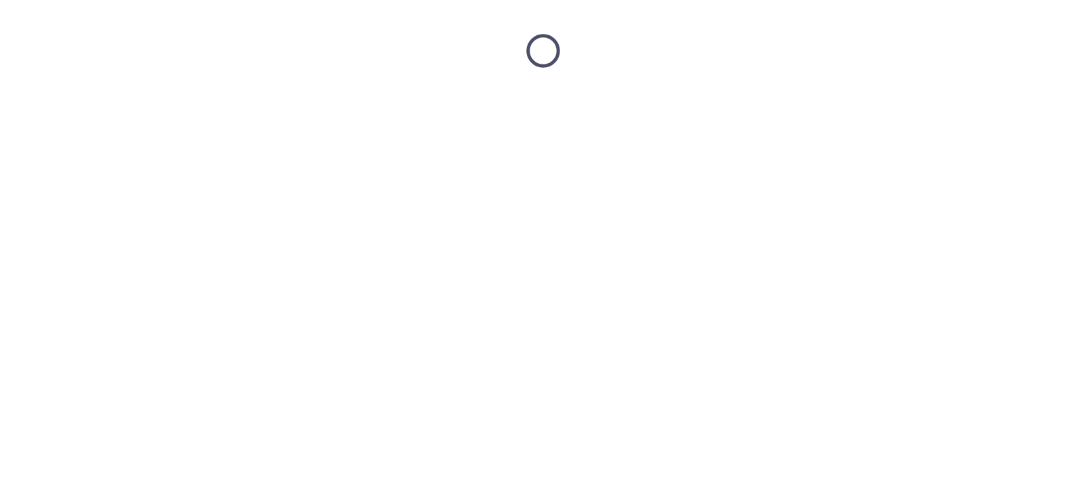
scroll to position [0, 0]
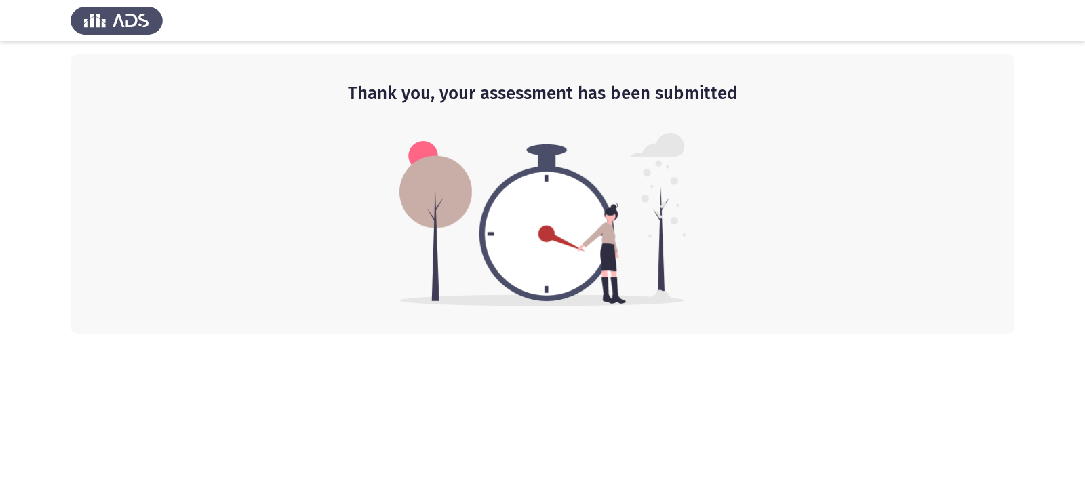
click at [502, 239] on img at bounding box center [542, 220] width 287 height 174
click at [541, 245] on img at bounding box center [542, 220] width 287 height 174
